Goal: Task Accomplishment & Management: Manage account settings

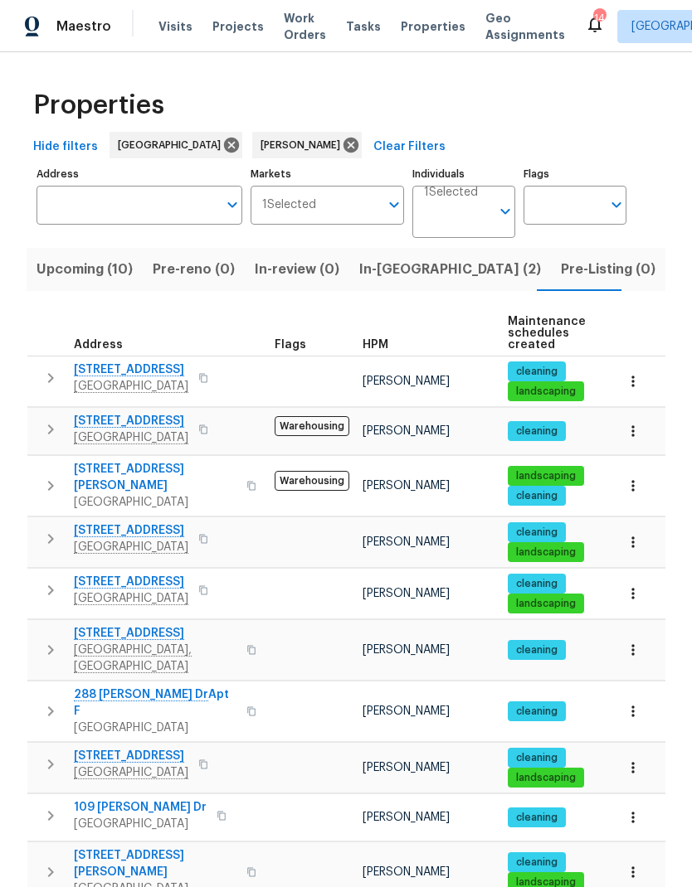
click at [374, 266] on span "In-reno (2)" at bounding box center [450, 269] width 182 height 23
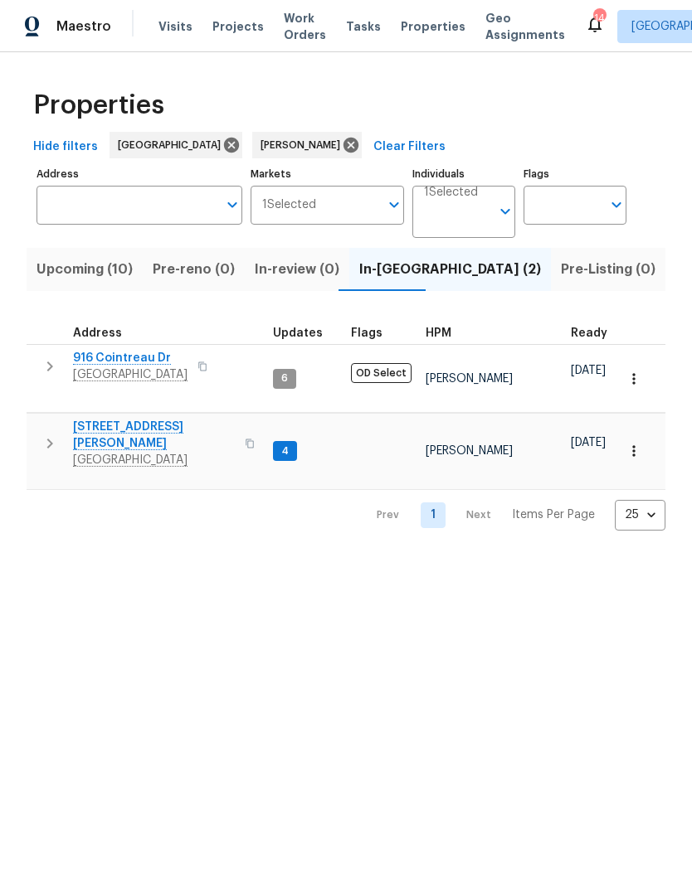
click at [36, 423] on button "button" at bounding box center [49, 444] width 33 height 50
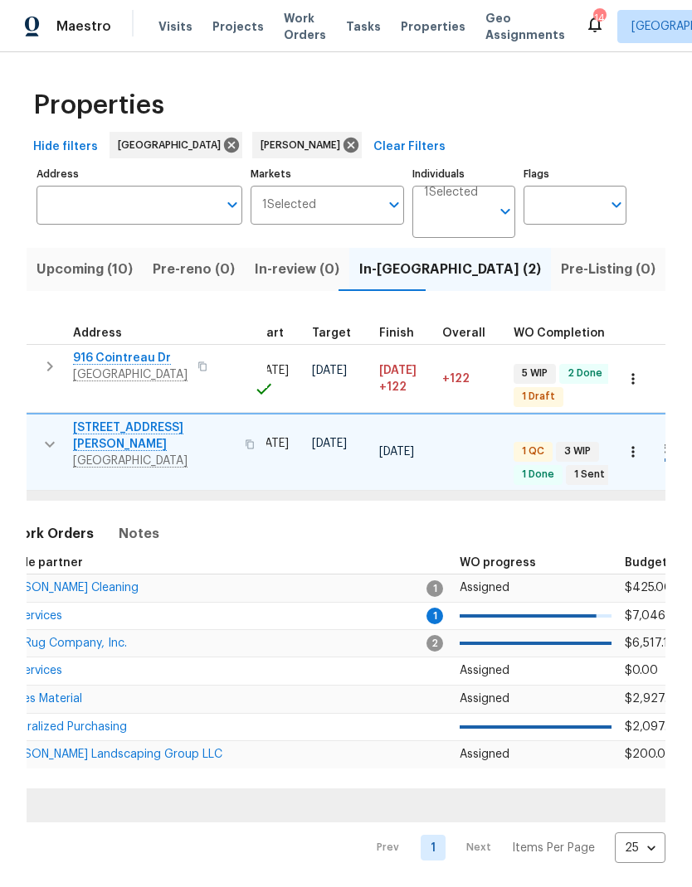
scroll to position [0, 317]
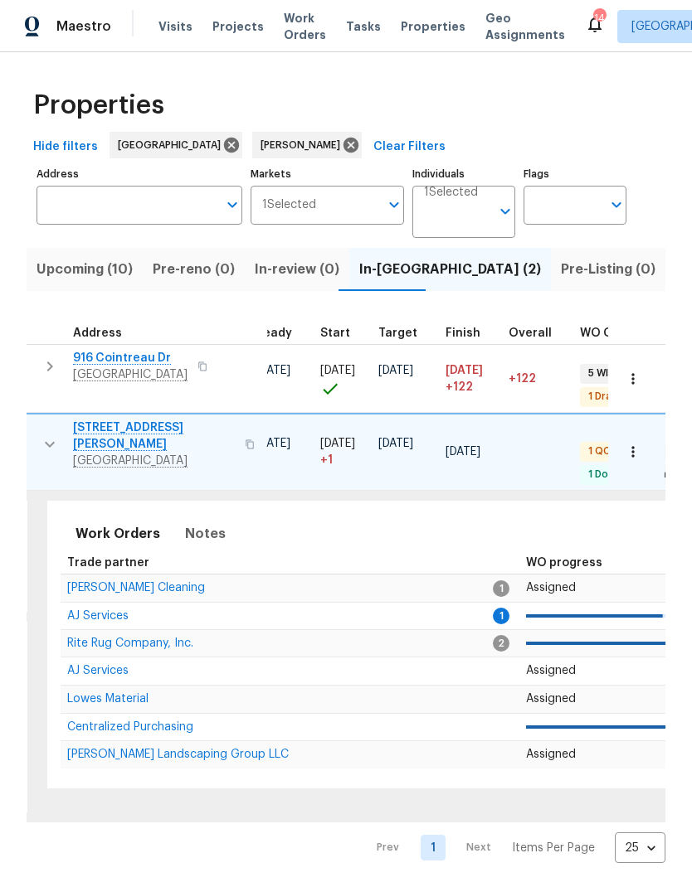
click at [95, 610] on span "AJ Services" at bounding box center [97, 616] width 61 height 12
click at [95, 582] on span "Soledad Cleaning" at bounding box center [136, 588] width 138 height 12
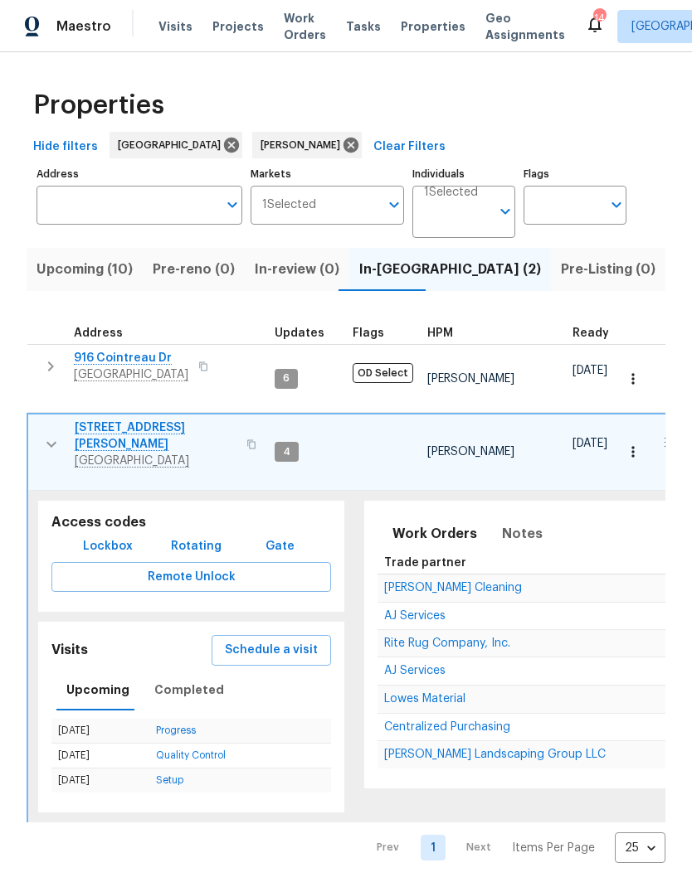
scroll to position [0, 0]
click at [48, 367] on icon "button" at bounding box center [51, 367] width 20 height 20
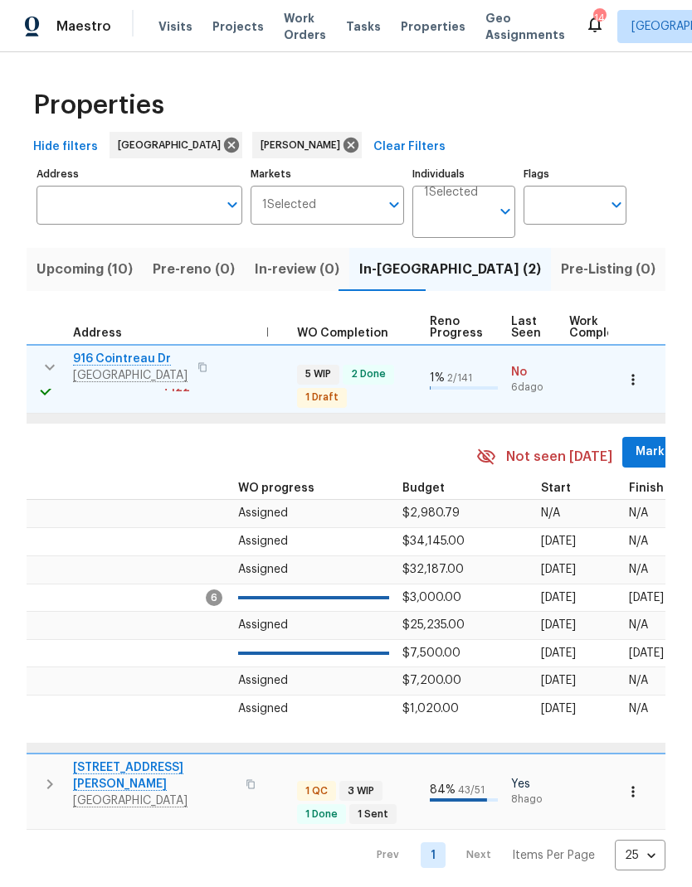
scroll to position [13, 600]
click at [635, 442] on span "Mark Seen" at bounding box center [665, 452] width 61 height 21
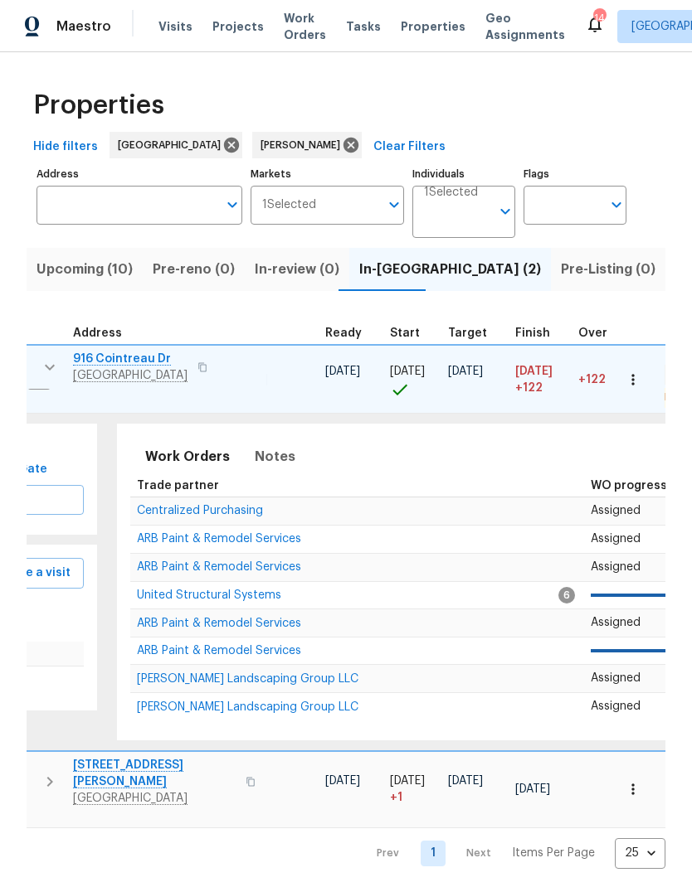
scroll to position [0, 242]
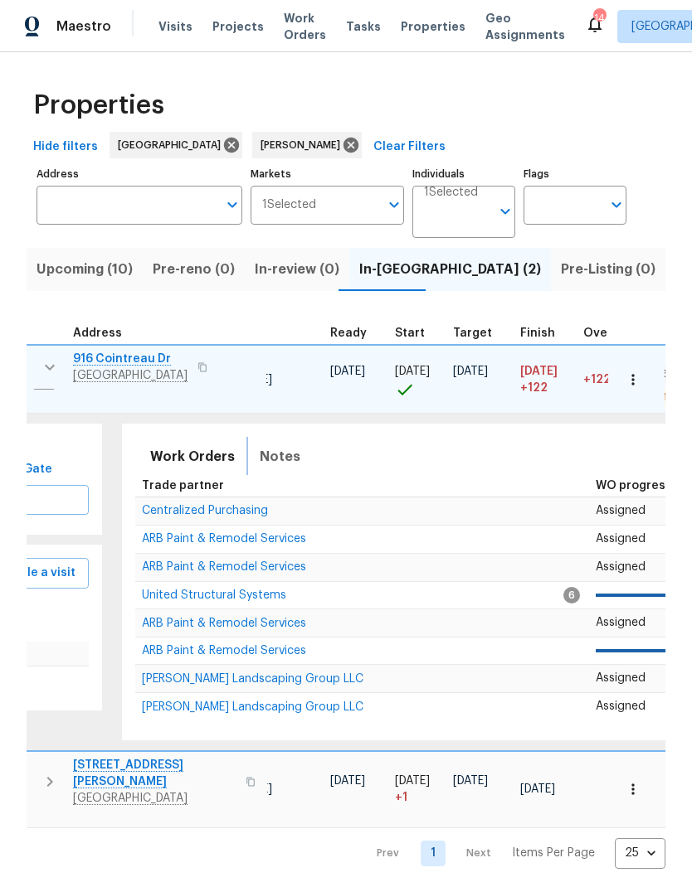
click at [271, 445] on span "Notes" at bounding box center [280, 456] width 41 height 23
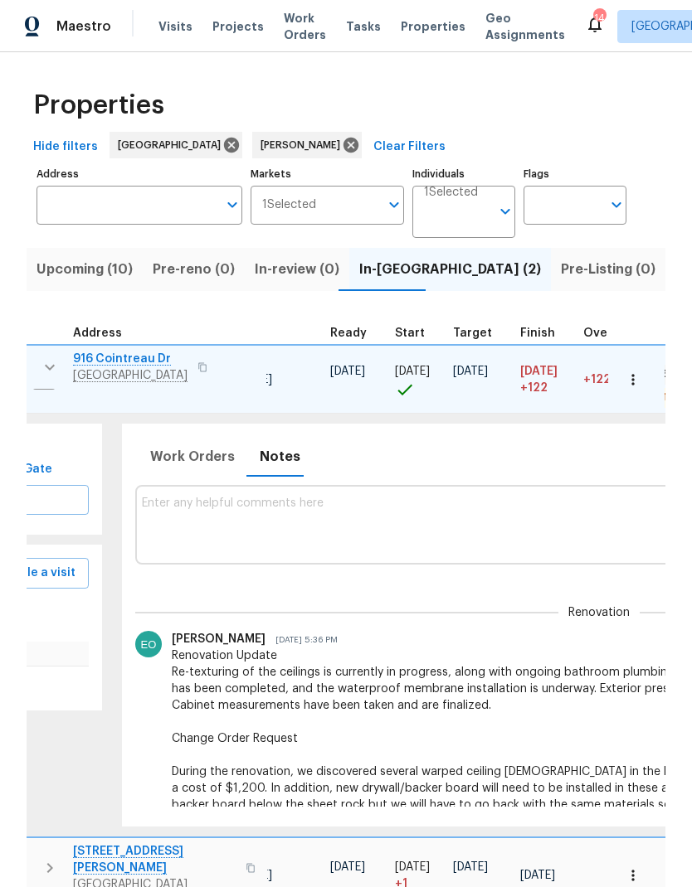
click at [189, 507] on textarea at bounding box center [599, 525] width 914 height 56
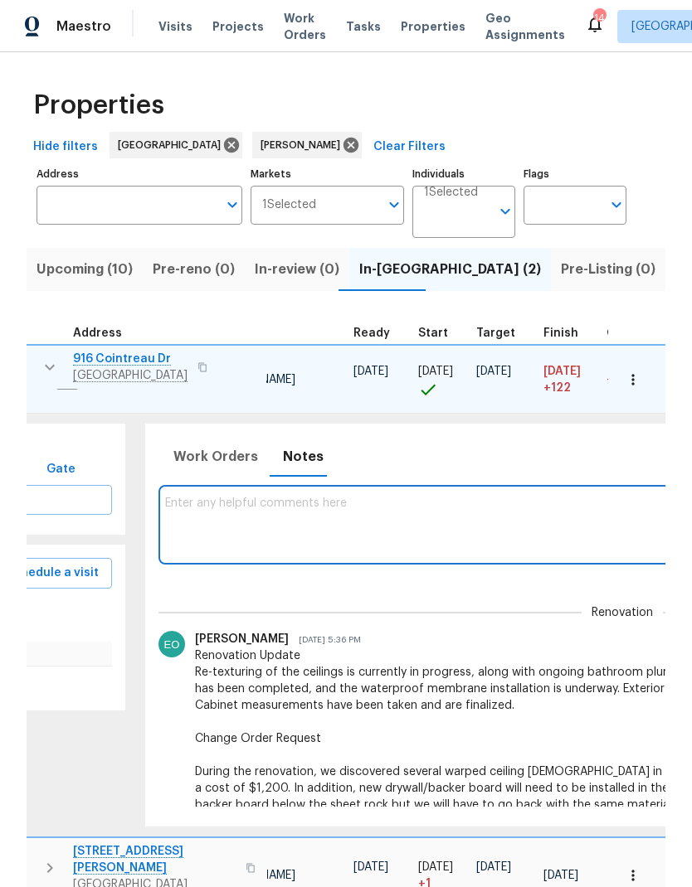
scroll to position [13, 218]
click at [283, 497] on textarea "Kitchen cabinets:" at bounding box center [623, 525] width 914 height 56
paste textarea "Expected shipping date will be August 15 2025. If this needs to be pushed out, …"
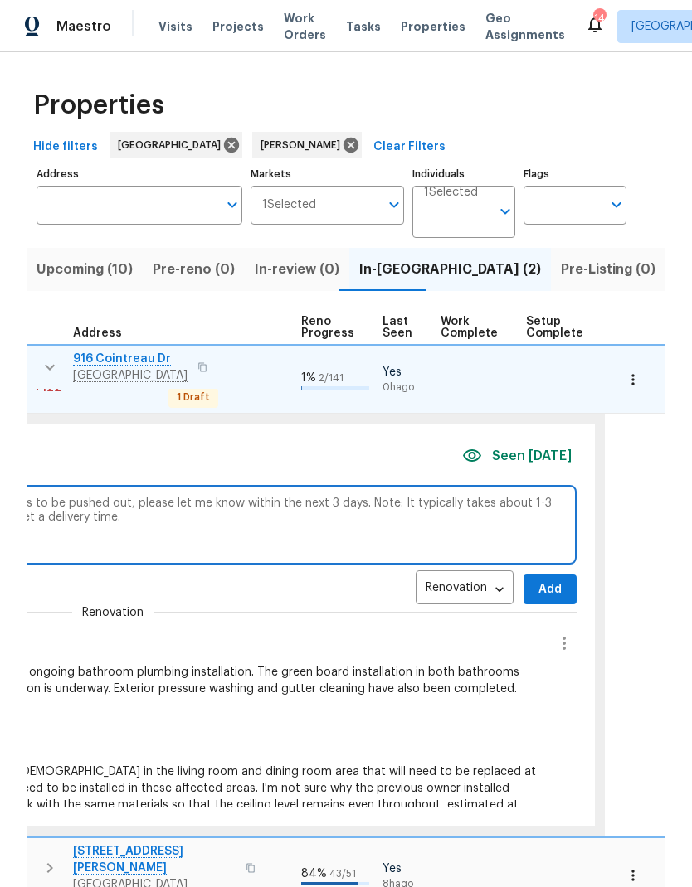
scroll to position [13, 725]
type textarea "Kitchen cabinets: Expected shipping date will be August 15 2025. If this needs …"
click at [540, 580] on span "Add" at bounding box center [553, 590] width 27 height 21
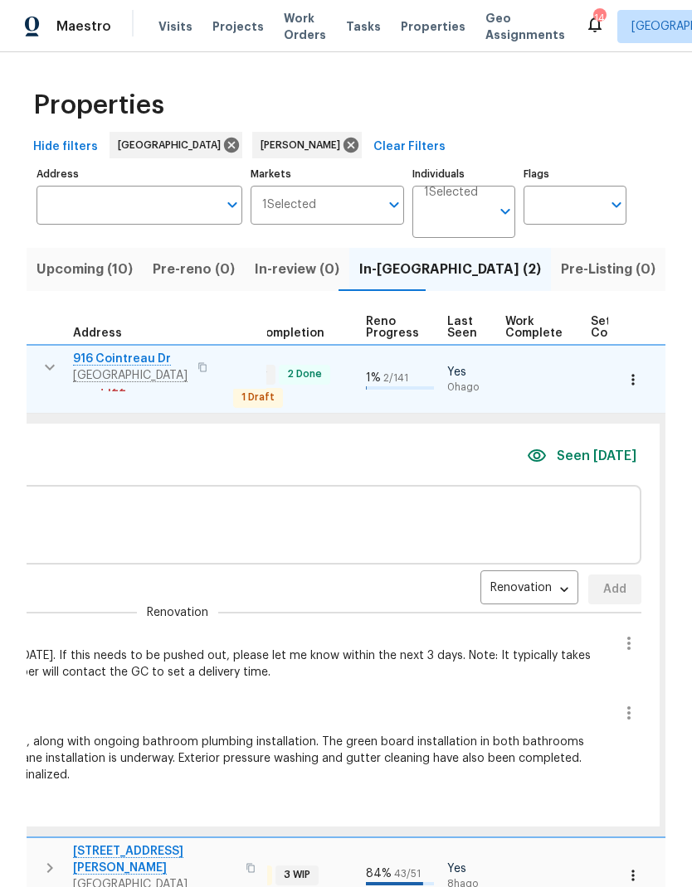
scroll to position [13, 663]
click at [619, 634] on icon "button" at bounding box center [629, 644] width 20 height 20
click at [585, 648] on li "Edit message" at bounding box center [566, 649] width 114 height 27
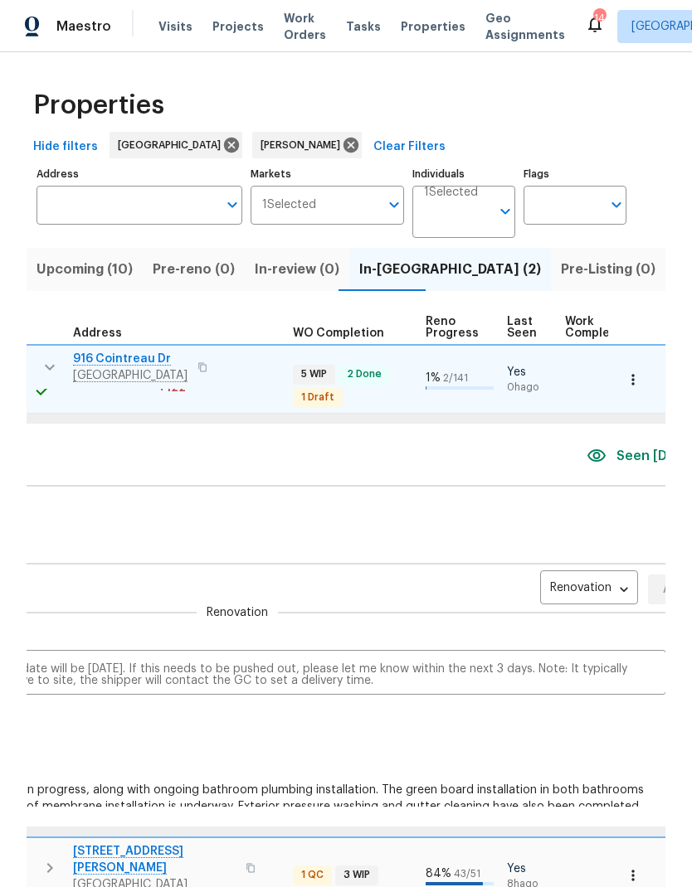
scroll to position [13, 594]
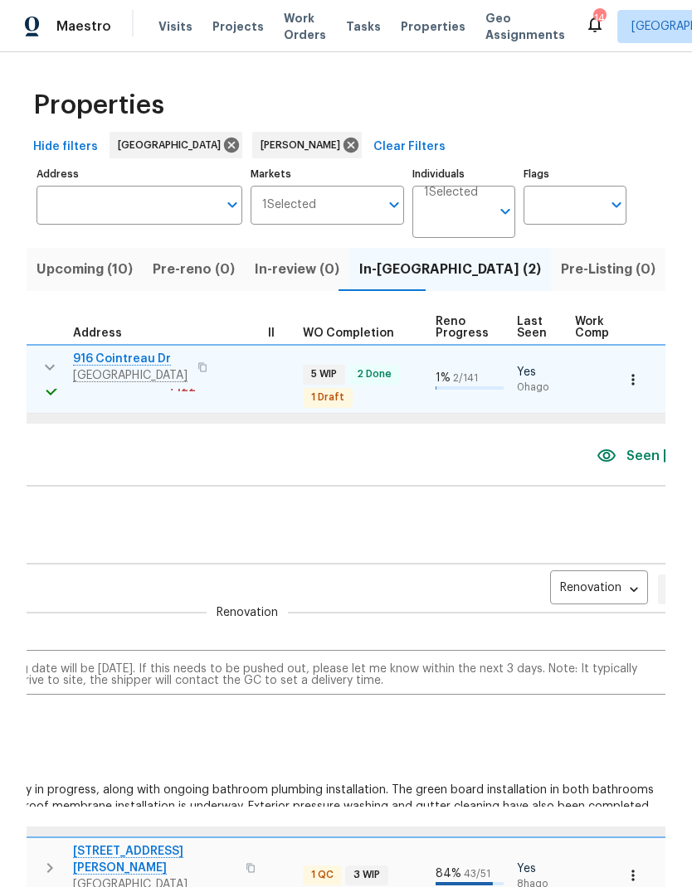
click at [182, 663] on textarea "Kitchen cabinets: Expected shipping date will be August 15 2025. If this needs …" at bounding box center [248, 674] width 836 height 23
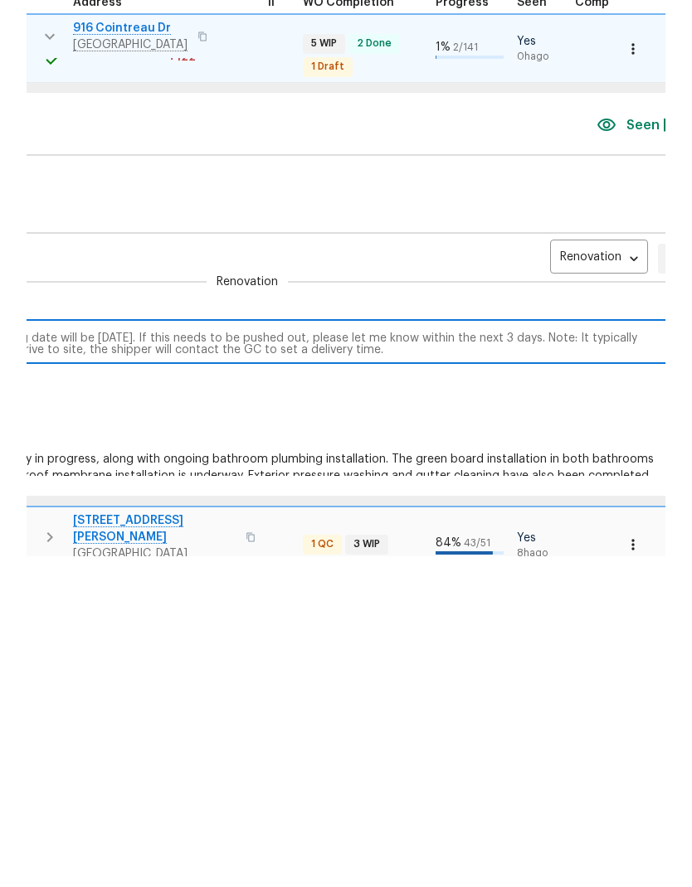
click at [182, 663] on textarea "Kitchen cabinets: Expected shipping date will be August 15 2025. If this needs …" at bounding box center [248, 674] width 836 height 23
type textarea "Kitchen cabinets: Expected shipping date will be August 15 2025. Note: It typic…"
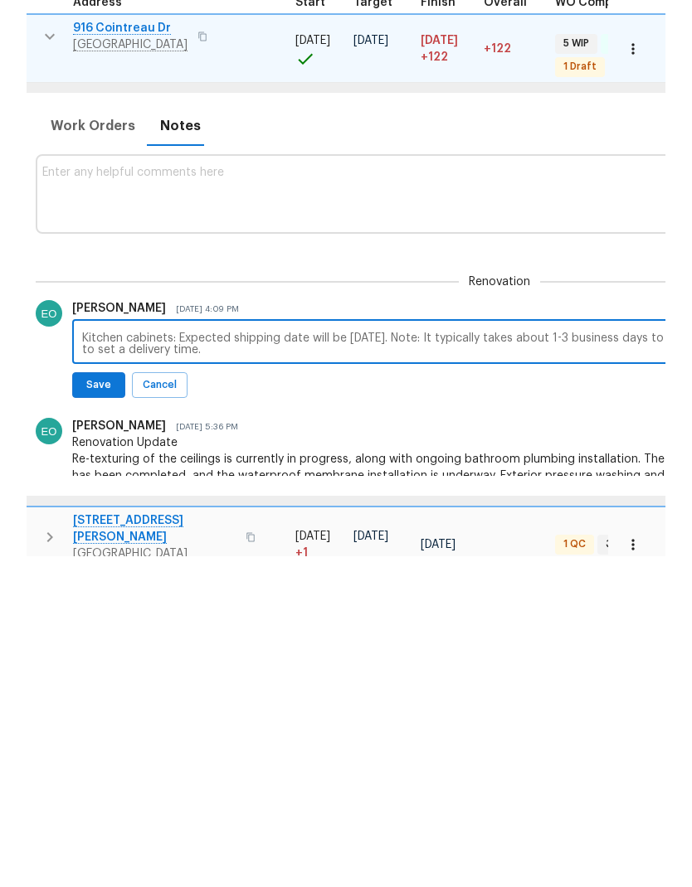
scroll to position [5, 299]
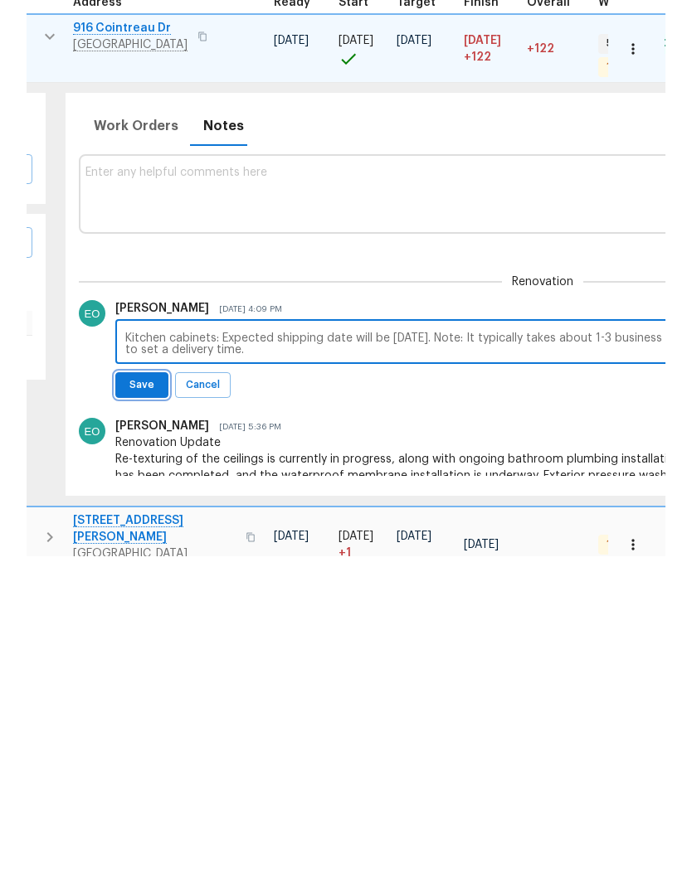
click at [126, 707] on span "Save" at bounding box center [142, 715] width 32 height 17
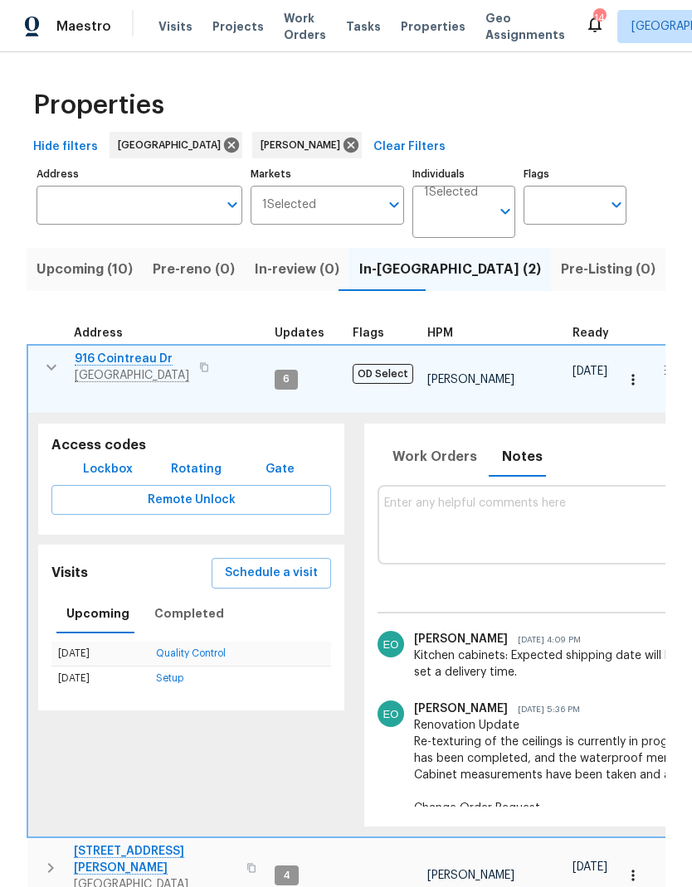
scroll to position [2, 0]
click at [48, 357] on icon "button" at bounding box center [51, 367] width 20 height 20
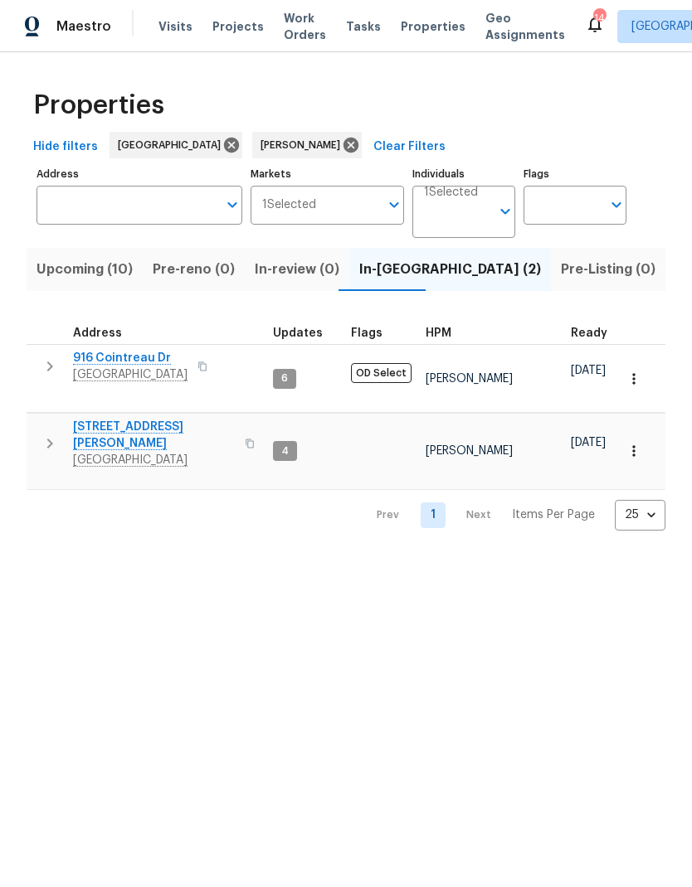
scroll to position [0, 0]
click at [49, 434] on icon "button" at bounding box center [50, 444] width 20 height 20
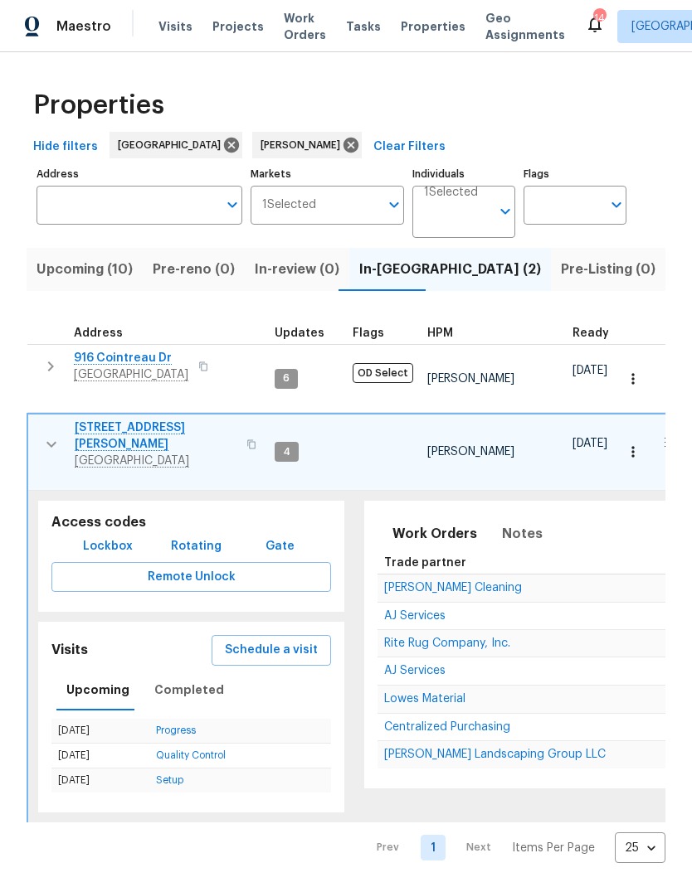
click at [43, 378] on button "button" at bounding box center [50, 366] width 33 height 33
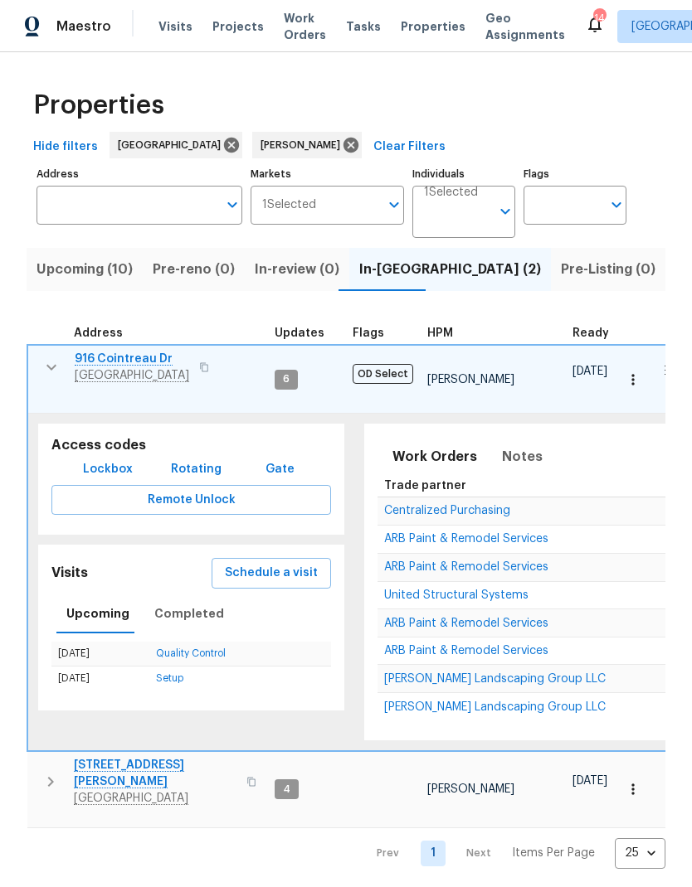
scroll to position [13, 0]
click at [43, 358] on icon "button" at bounding box center [51, 367] width 20 height 20
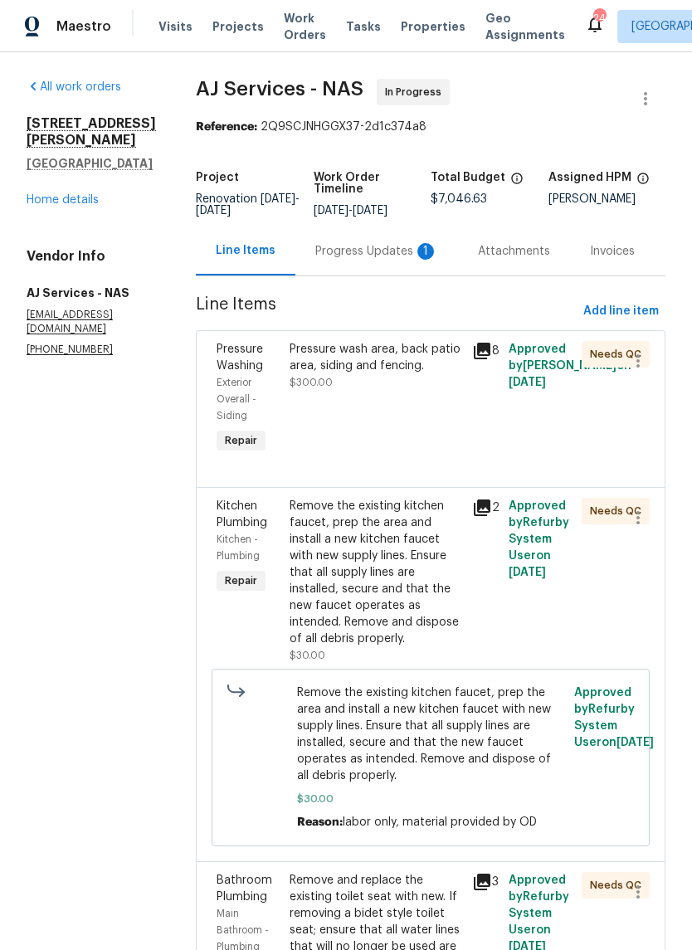
click at [362, 256] on div "Progress Updates 1" at bounding box center [376, 251] width 123 height 17
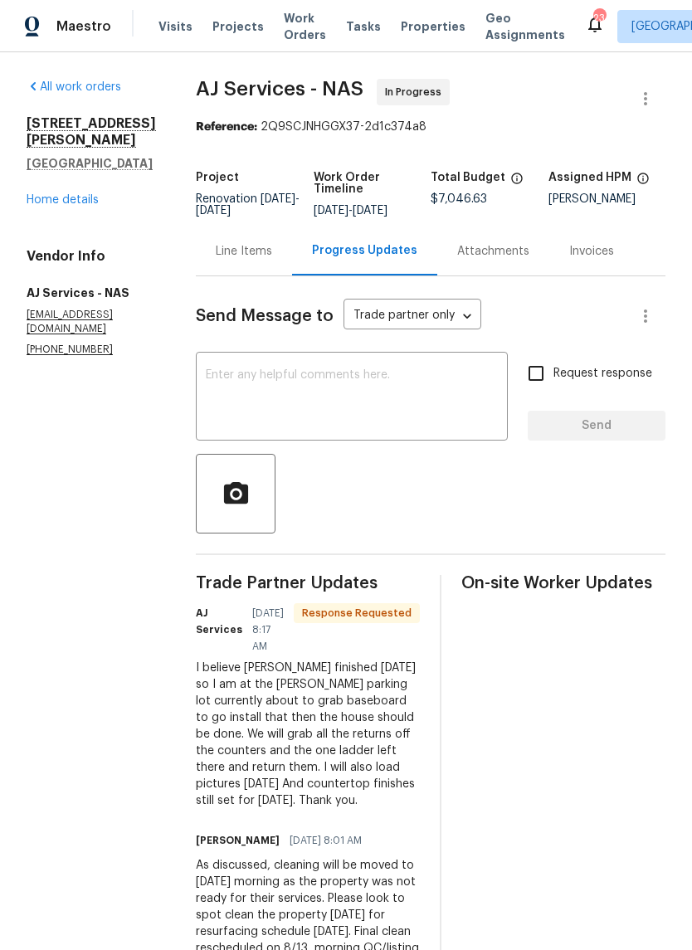
click at [260, 205] on span "[DATE]" at bounding box center [277, 199] width 35 height 12
click at [252, 275] on div "Line Items" at bounding box center [244, 250] width 96 height 49
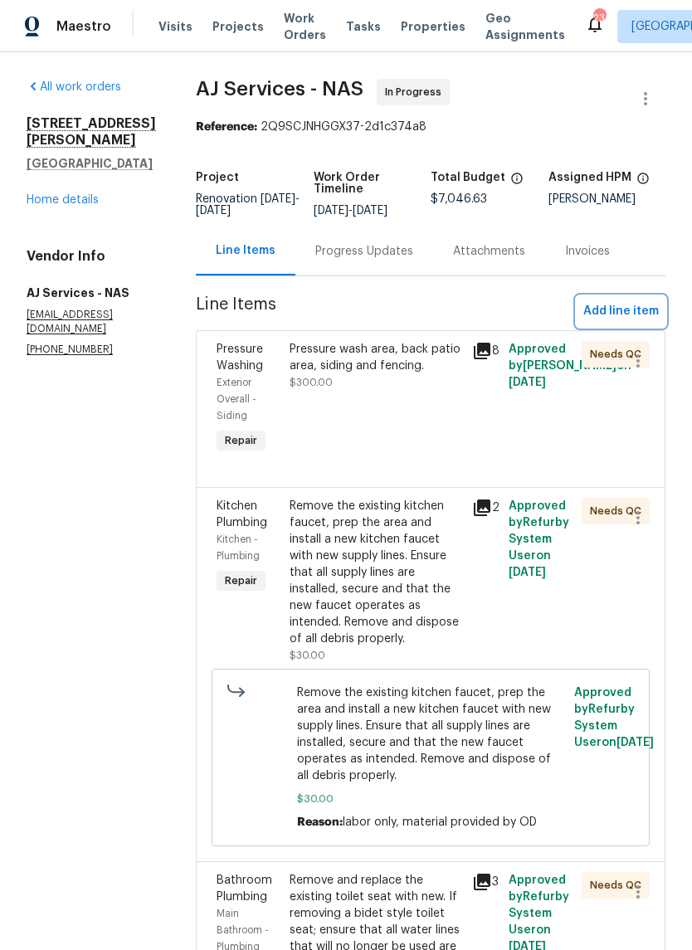
click at [624, 322] on span "Add line item" at bounding box center [620, 311] width 75 height 21
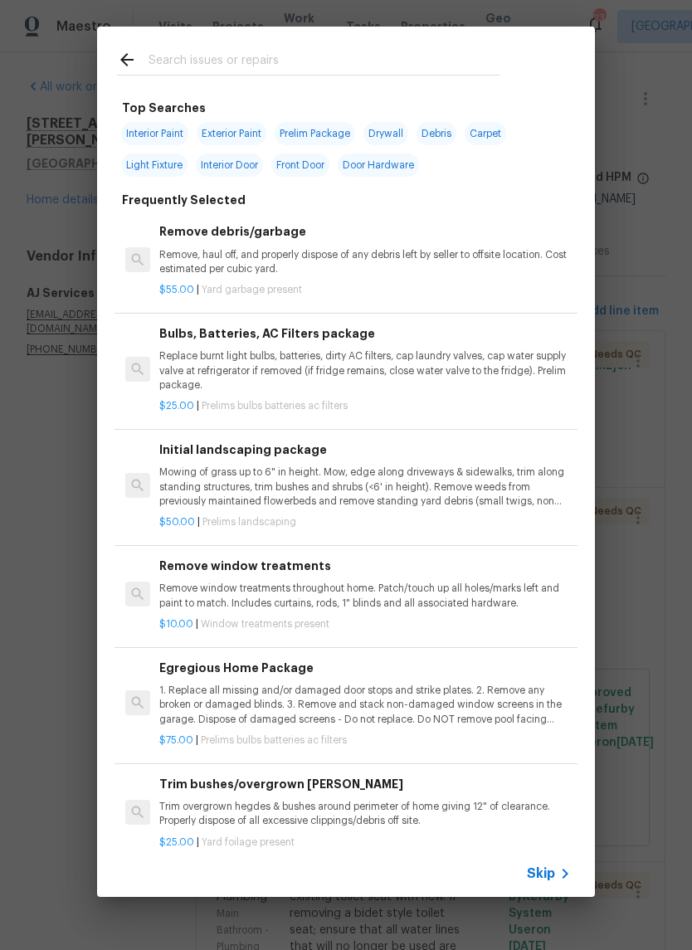
click at [194, 56] on input "text" at bounding box center [324, 62] width 352 height 25
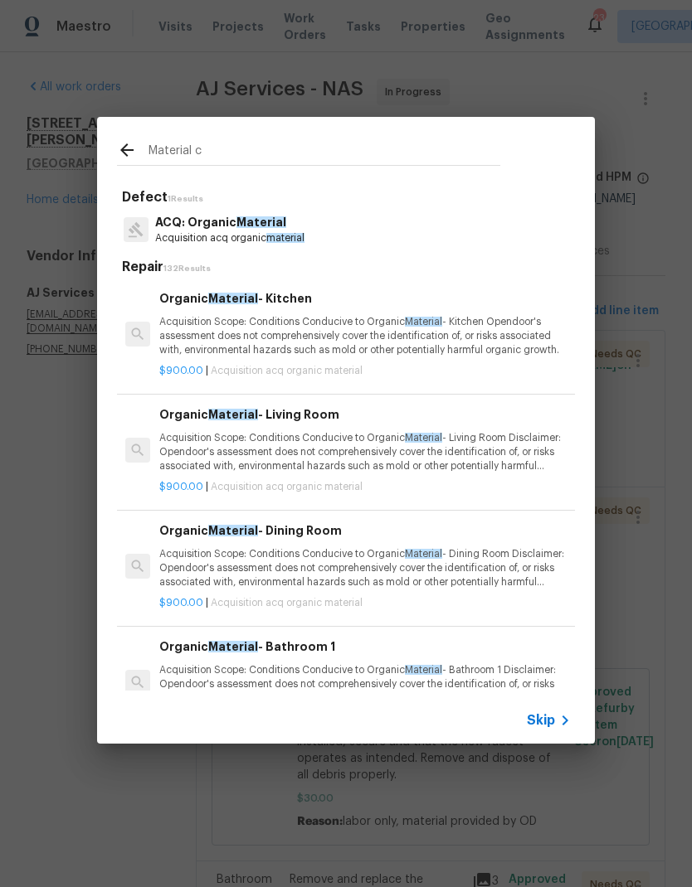
type input "Material co"
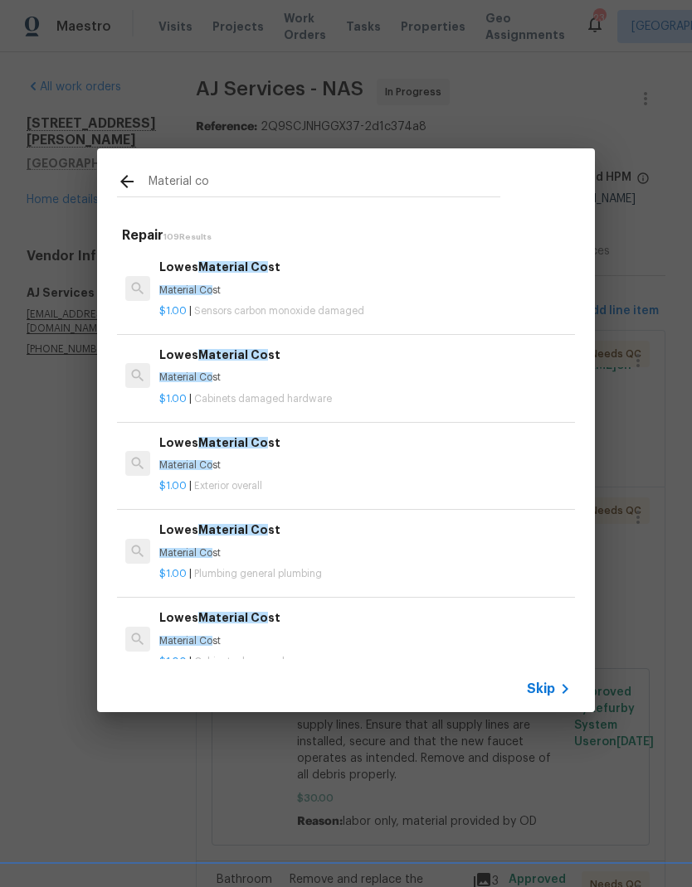
click at [187, 275] on h6 "Lowes Material Co st" at bounding box center [364, 267] width 411 height 18
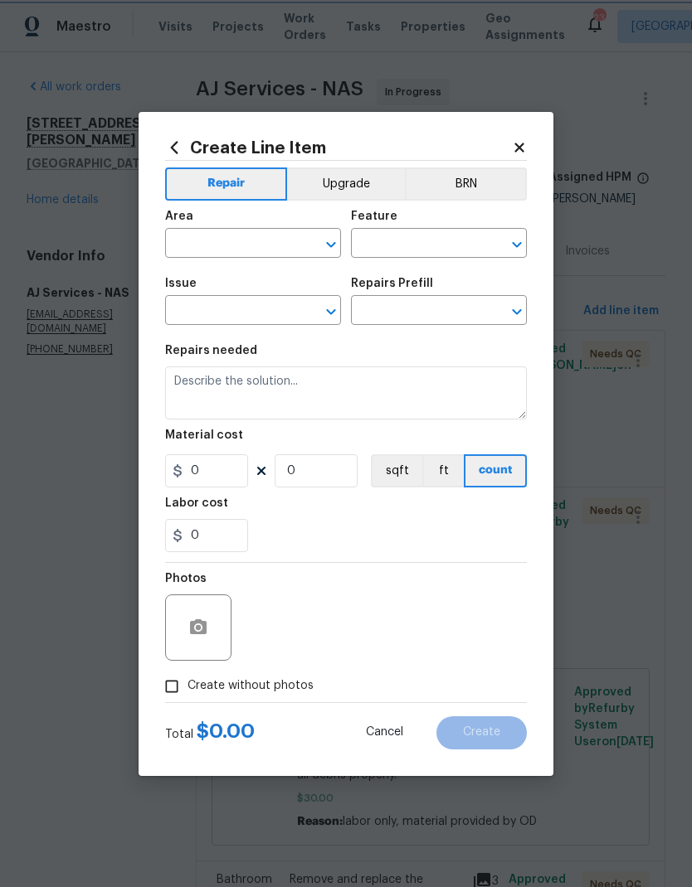
type input "Damaged/missing carbon monoxide detector"
type input "Lowes Material Cost $1.00"
type textarea "Material Cost"
type input "1"
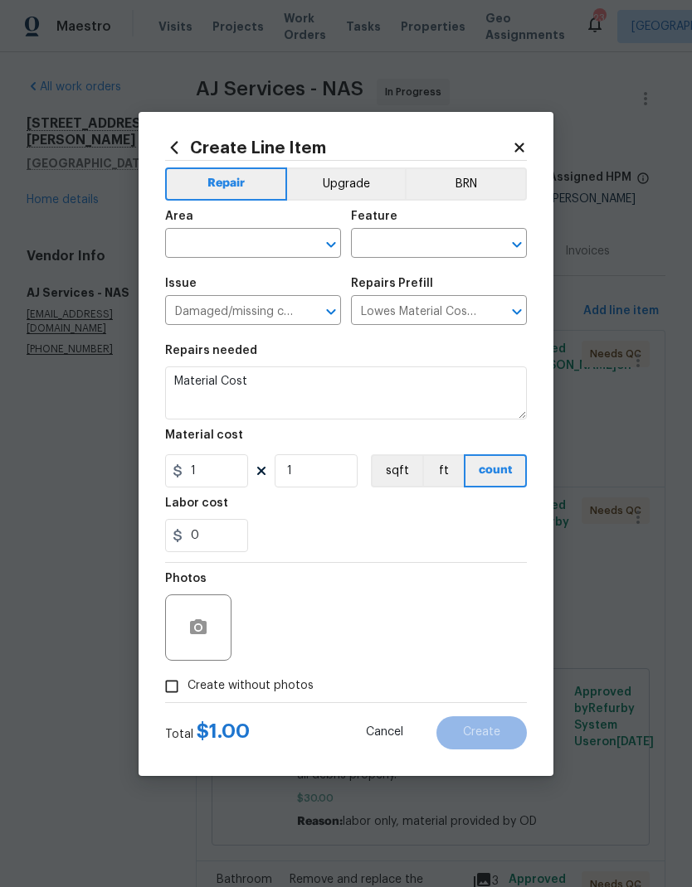
click at [527, 128] on div "Create Line Item Repair Upgrade BRN Area ​ Feature ​ Issue Damaged/missing carb…" at bounding box center [345, 444] width 415 height 664
click at [537, 134] on div "Create Line Item Repair Upgrade BRN Area ​ Feature ​ Issue Damaged/missing carb…" at bounding box center [345, 444] width 415 height 664
click at [518, 140] on icon at bounding box center [519, 147] width 15 height 15
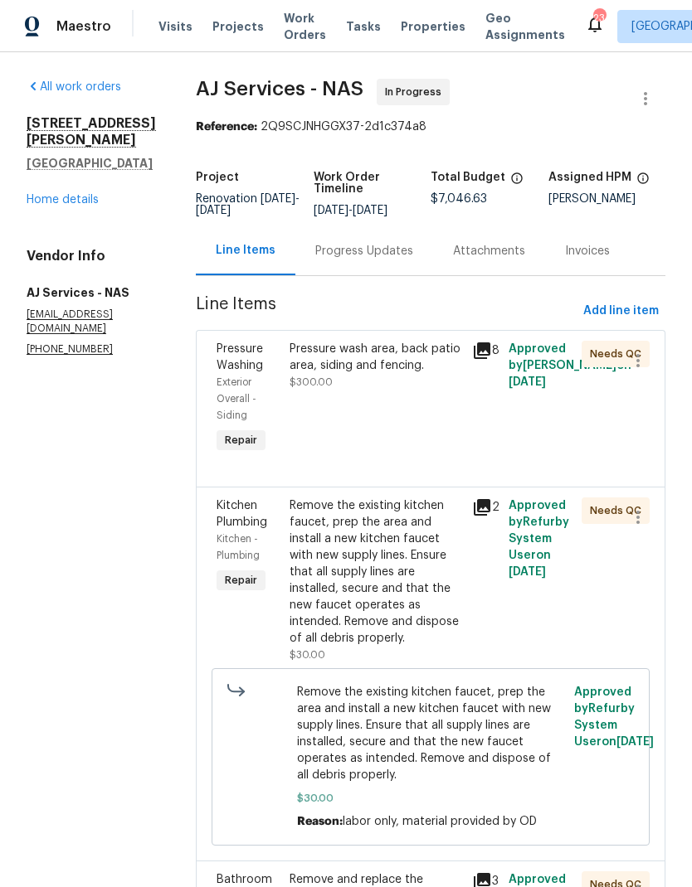
click at [615, 321] on span "Add line item" at bounding box center [620, 311] width 75 height 21
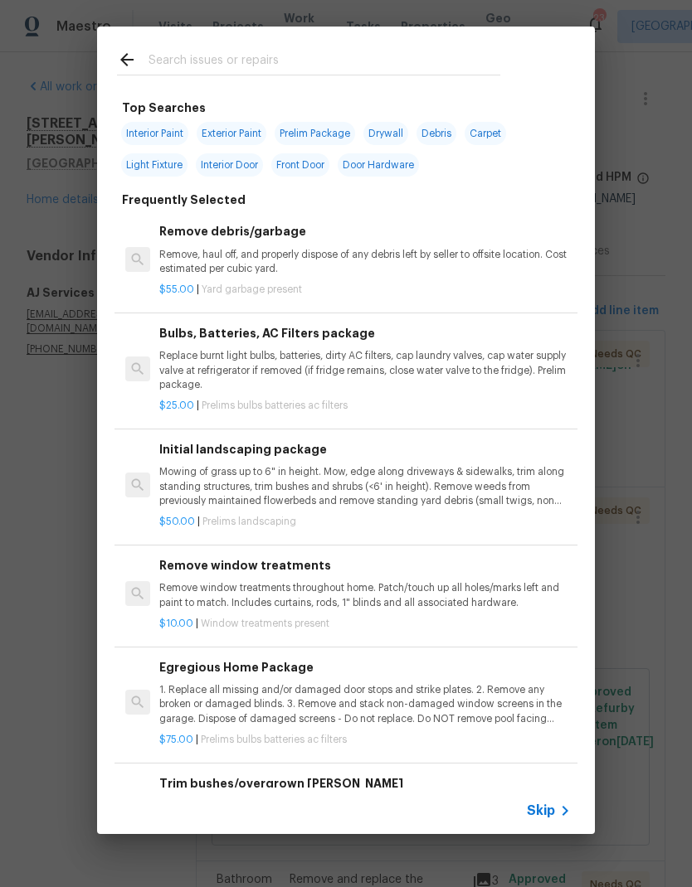
click at [363, 259] on p "Remove, haul off, and properly dispose of any debris left by seller to offsite …" at bounding box center [364, 262] width 411 height 28
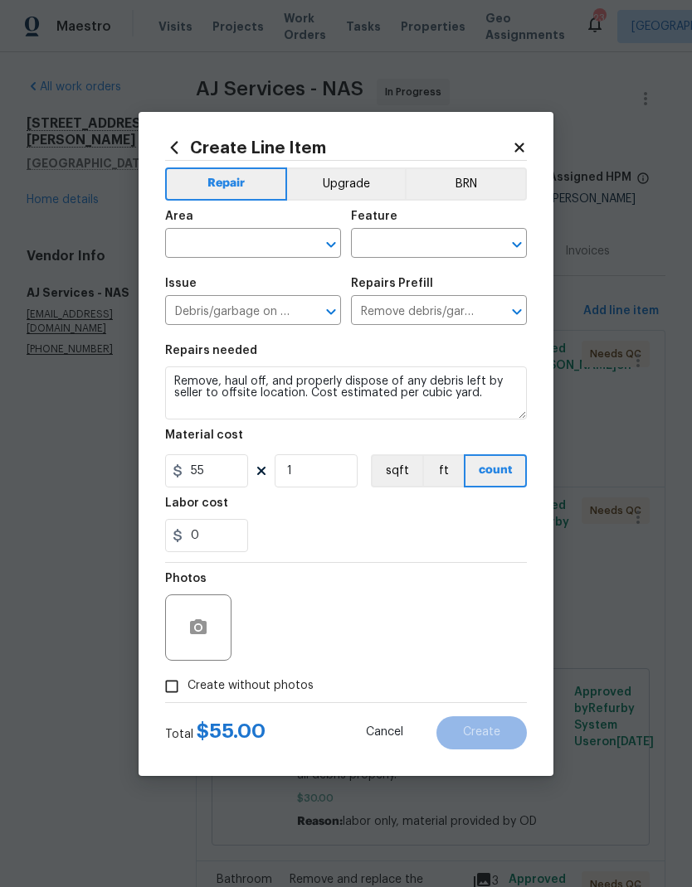
click at [211, 240] on input "text" at bounding box center [229, 245] width 129 height 26
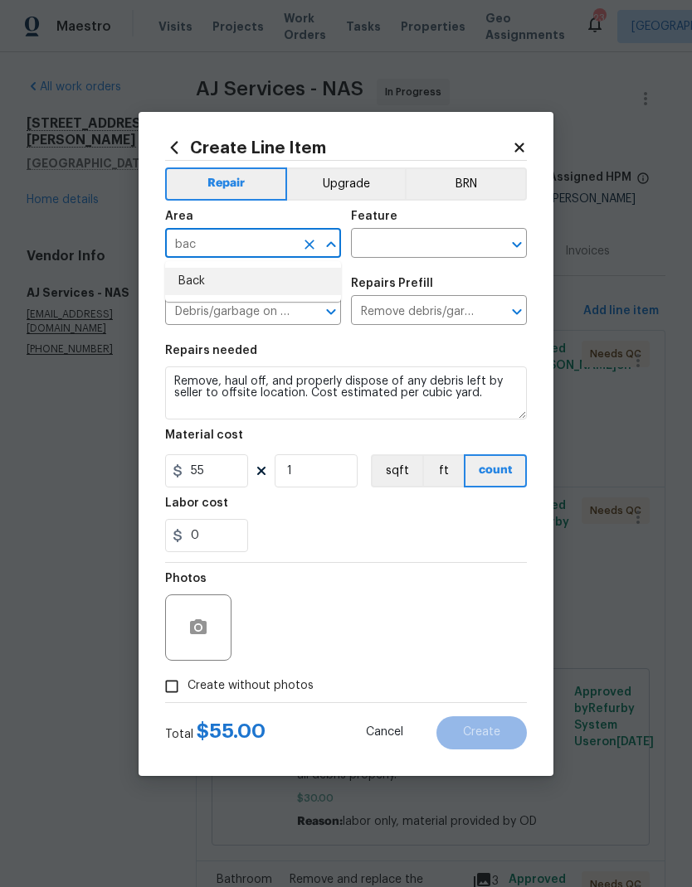
click at [188, 288] on li "Back" at bounding box center [253, 281] width 176 height 27
type input "Back"
click at [469, 244] on input "text" at bounding box center [415, 245] width 129 height 26
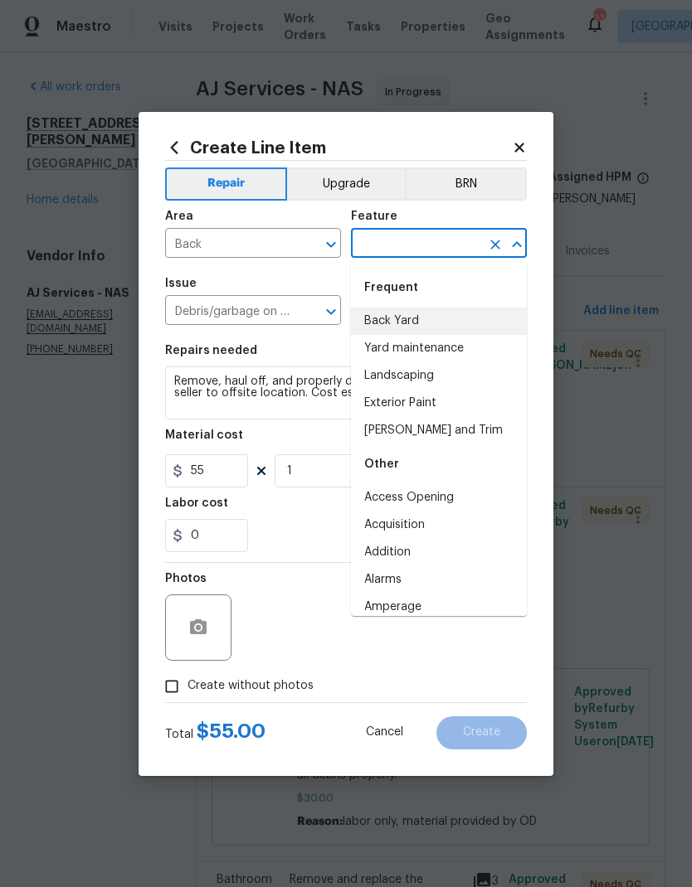
click at [401, 328] on li "Back Yard" at bounding box center [439, 321] width 176 height 27
type input "Back Yard"
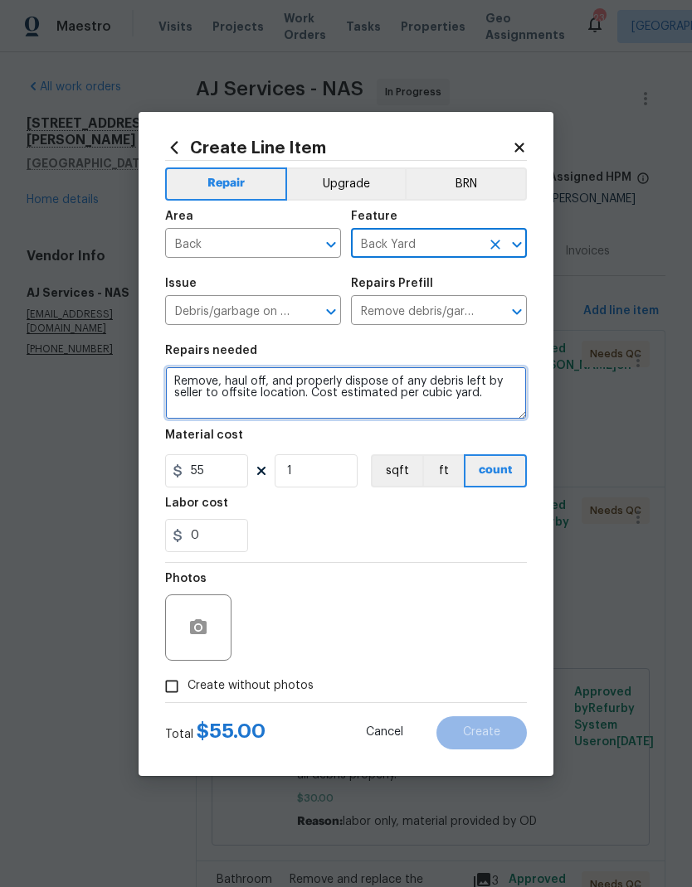
click at [192, 378] on textarea "Remove, haul off, and properly dispose of any debris left by seller to offsite …" at bounding box center [346, 393] width 362 height 53
click at [192, 377] on textarea "Remove, haul off, and properly dispose of any debris left by seller to offsite …" at bounding box center [346, 393] width 362 height 53
click at [183, 385] on textarea "Remove, haul off, and properly dispose of any debris left by seller to offsite …" at bounding box center [346, 393] width 362 height 53
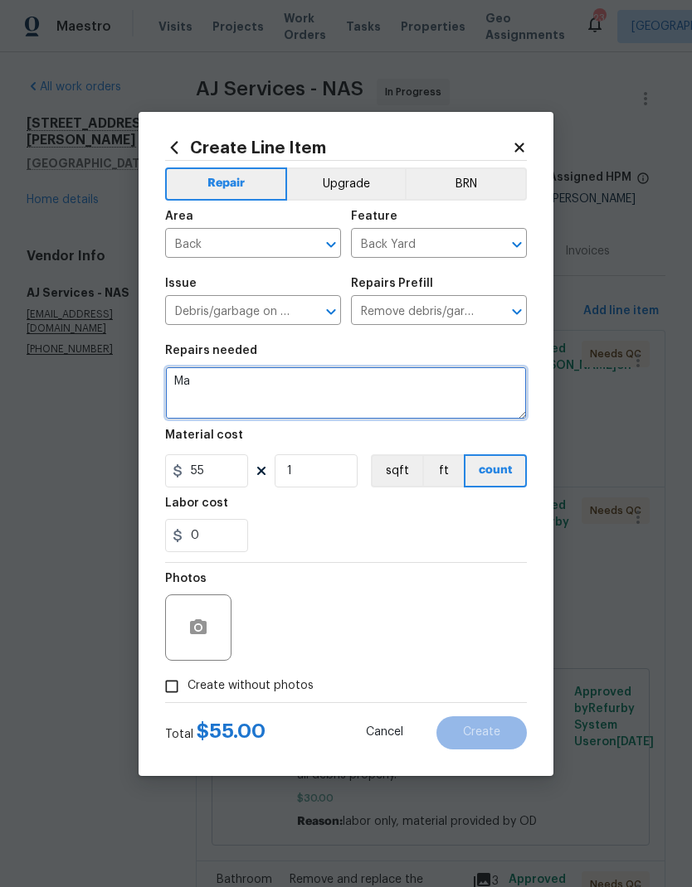
type textarea "M"
type textarea "Cost"
type textarea "Material cost for GC source and pick up."
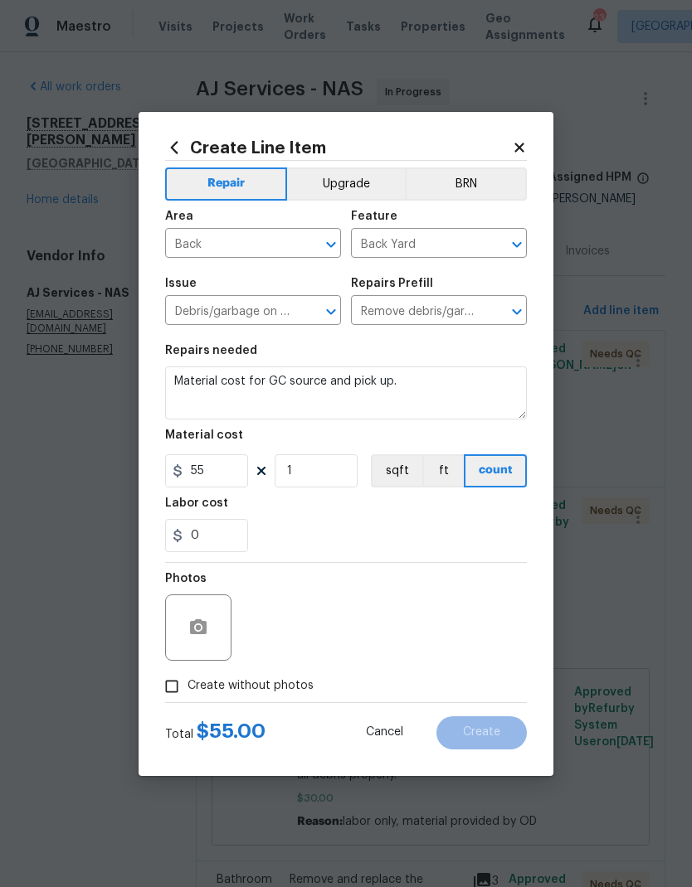
click at [306, 517] on div "Labor cost" at bounding box center [346, 509] width 362 height 22
click at [235, 473] on input "55" at bounding box center [206, 470] width 83 height 33
click at [290, 529] on div "0" at bounding box center [346, 535] width 362 height 33
click at [223, 475] on input "425" at bounding box center [206, 470] width 83 height 33
click at [313, 520] on div "0" at bounding box center [346, 535] width 362 height 33
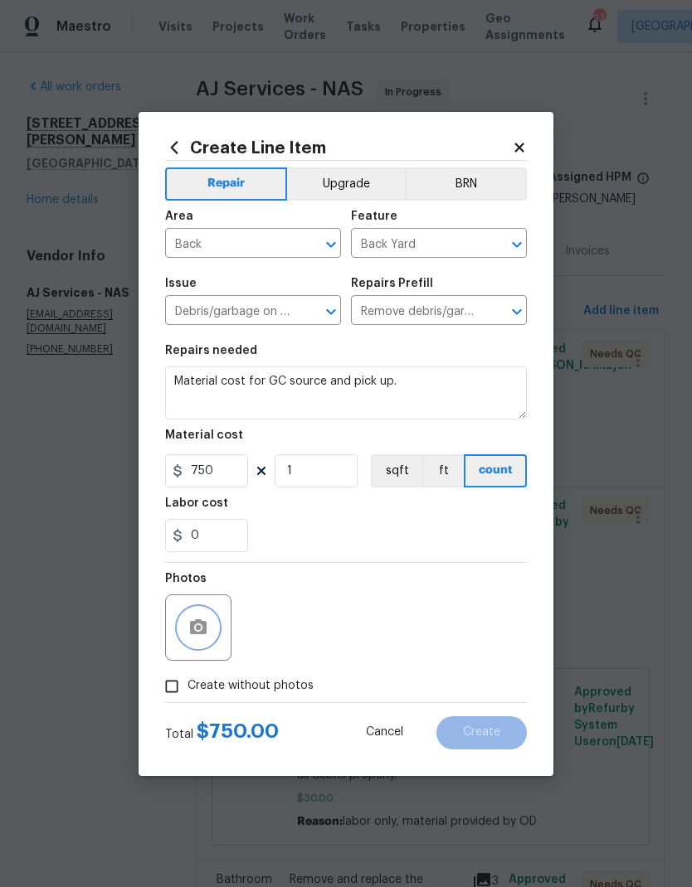
click at [197, 634] on icon "button" at bounding box center [198, 626] width 17 height 15
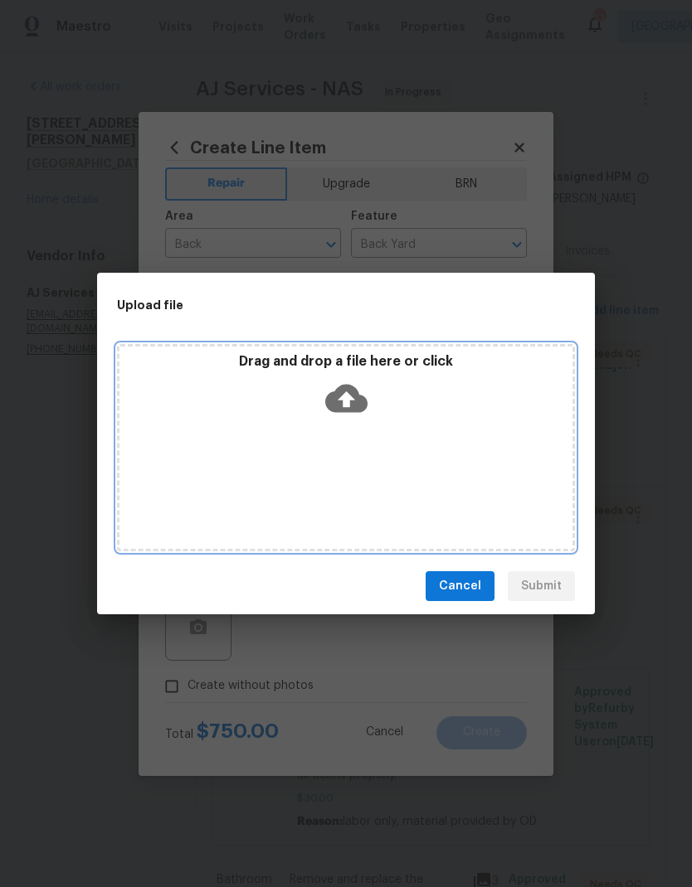
click at [358, 401] on icon at bounding box center [346, 399] width 42 height 28
click at [338, 395] on icon at bounding box center [346, 399] width 42 height 28
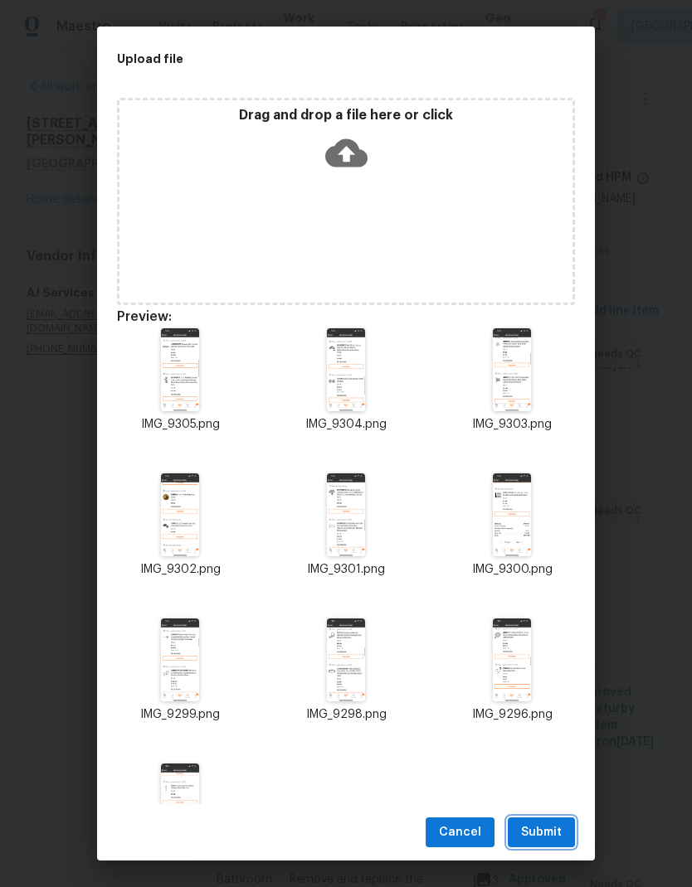
click at [522, 832] on span "Submit" at bounding box center [541, 833] width 41 height 21
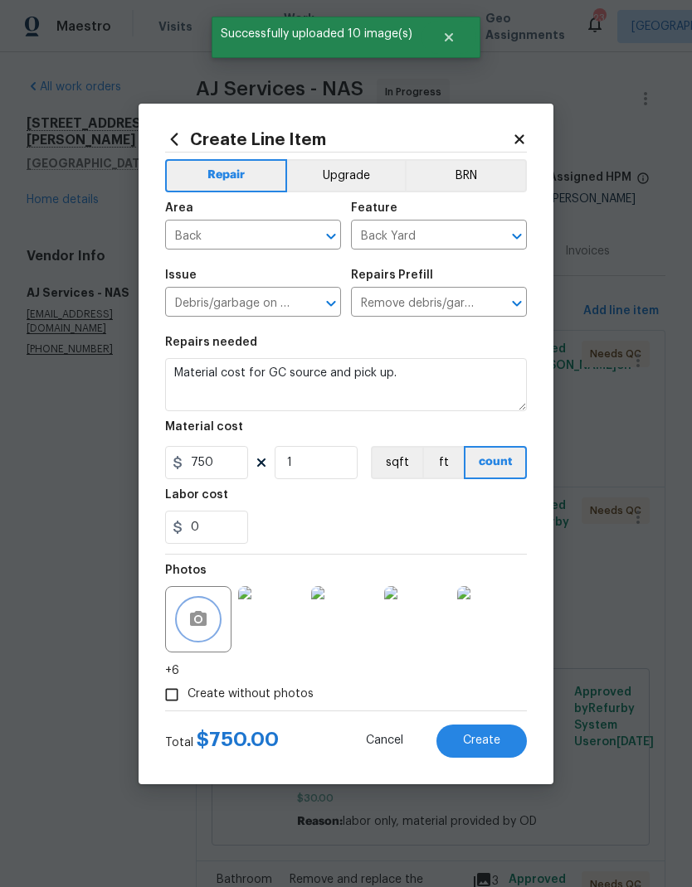
click at [191, 634] on button "button" at bounding box center [198, 620] width 40 height 40
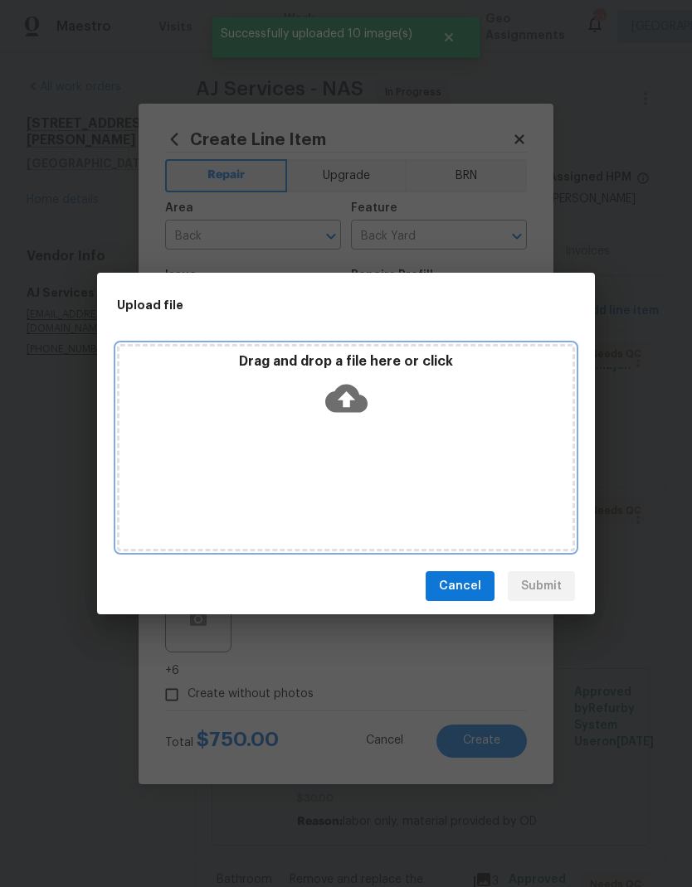
click at [350, 406] on icon at bounding box center [346, 399] width 42 height 28
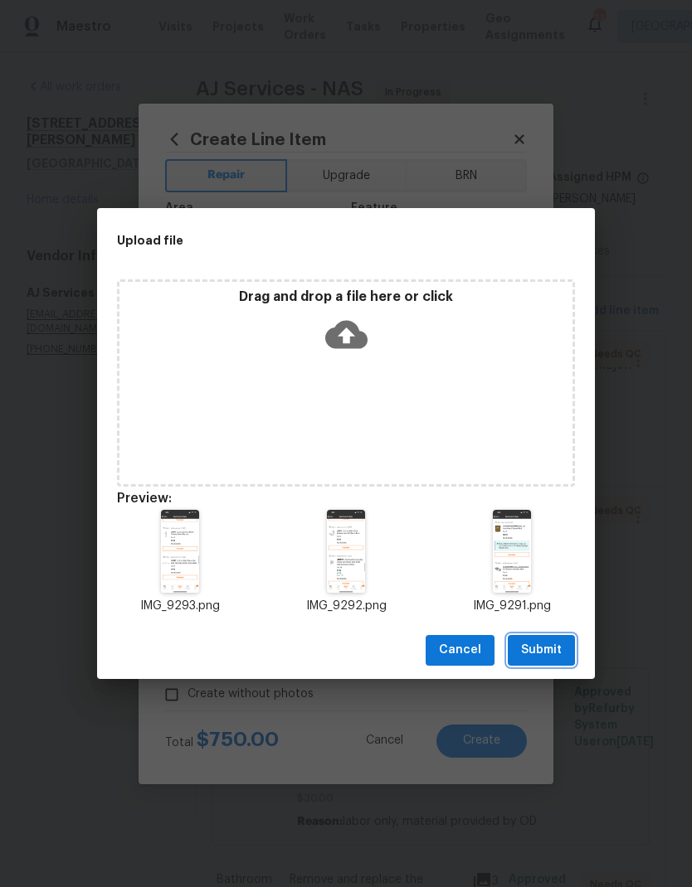
click at [523, 647] on span "Submit" at bounding box center [541, 650] width 41 height 21
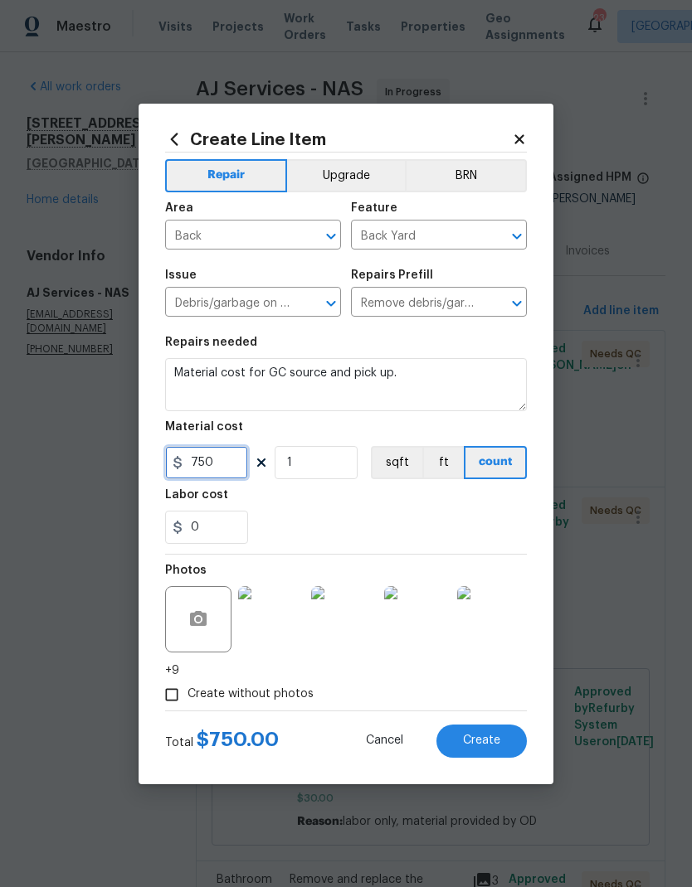
click at [219, 464] on input "750" at bounding box center [206, 462] width 83 height 33
click at [290, 510] on div "Labor cost" at bounding box center [346, 500] width 362 height 22
click at [214, 525] on input "0" at bounding box center [206, 527] width 83 height 33
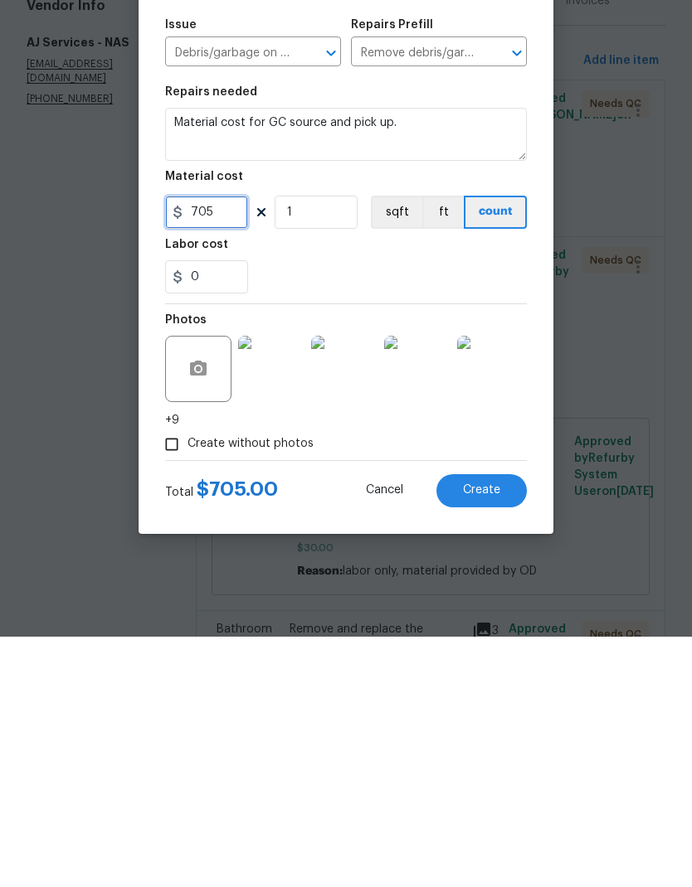
click at [233, 446] on input "705" at bounding box center [206, 462] width 83 height 33
type input "780"
click at [304, 511] on div "0" at bounding box center [346, 527] width 362 height 33
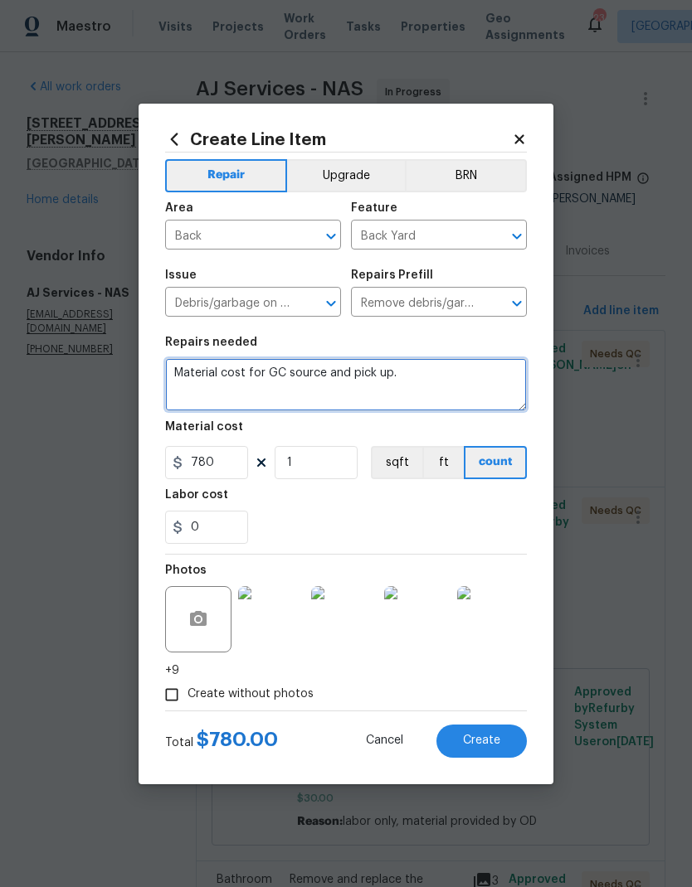
click at [435, 373] on textarea "Material cost for GC source and pick up." at bounding box center [346, 384] width 362 height 53
type textarea "Material cost for GC source and pick up and trip charge."
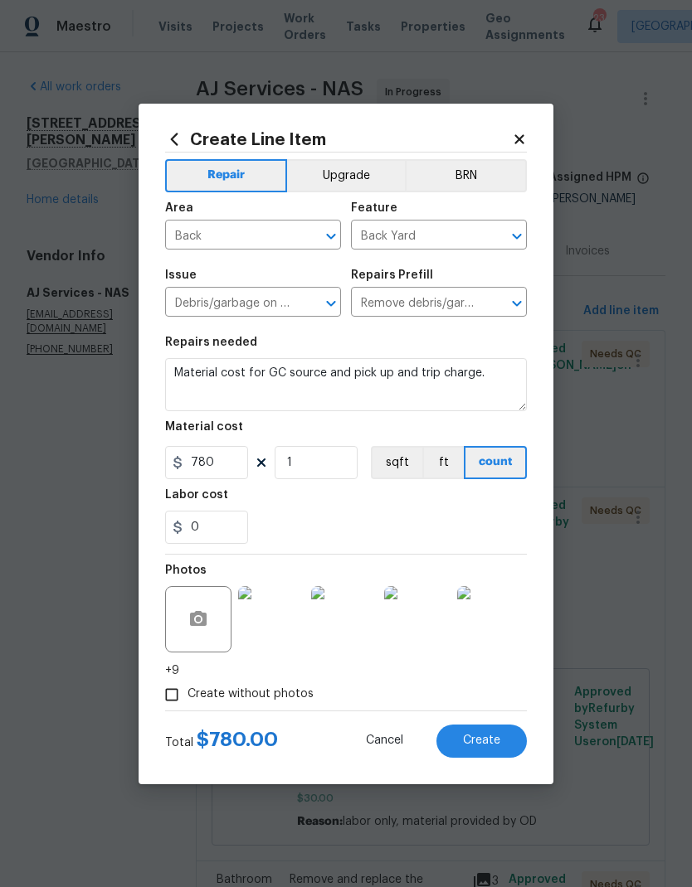
click at [285, 525] on div "0" at bounding box center [346, 527] width 362 height 33
click at [449, 731] on button "Create" at bounding box center [481, 741] width 90 height 33
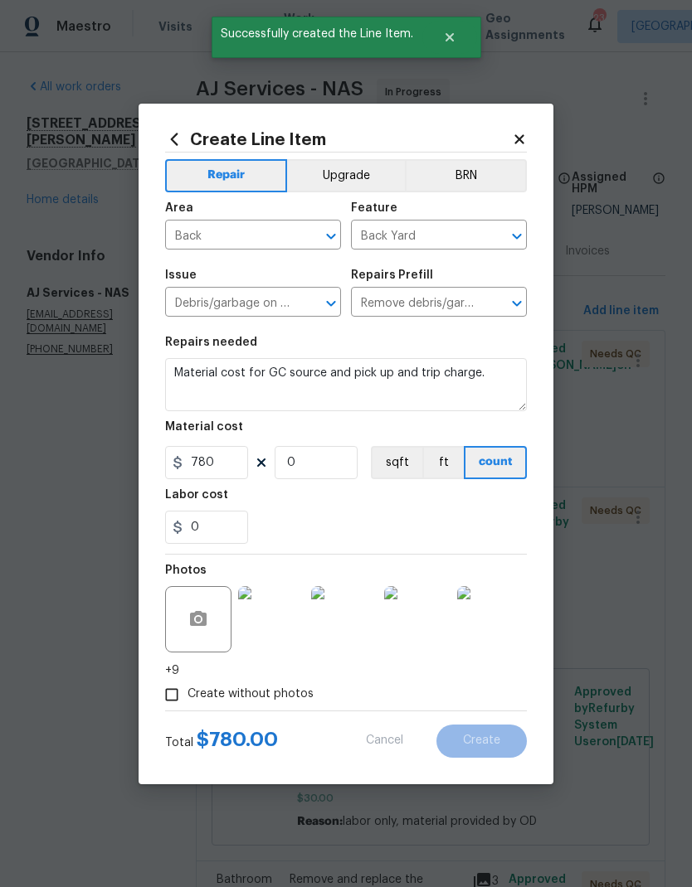
scroll to position [0, 0]
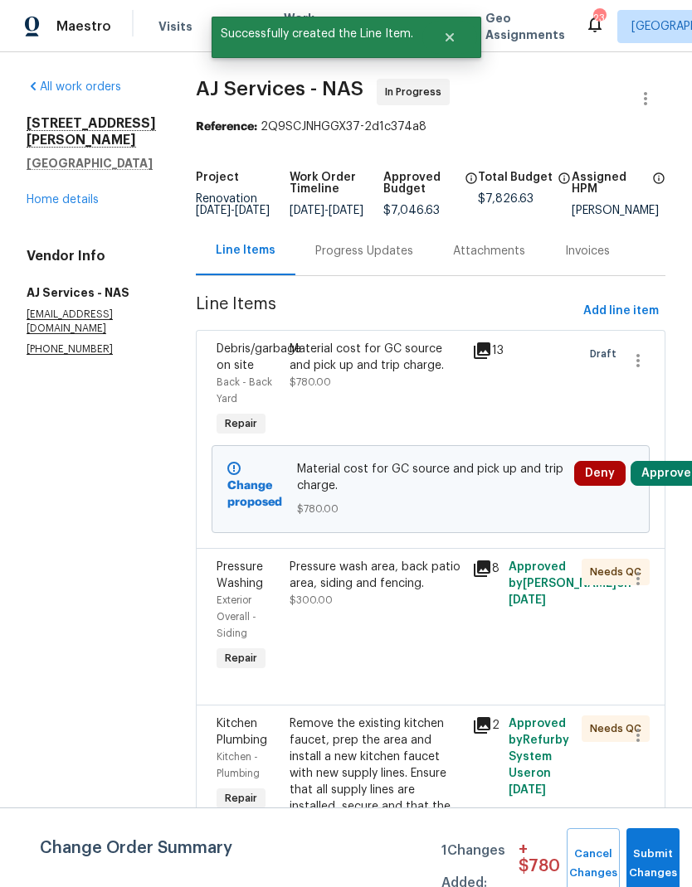
click at [362, 273] on div "Progress Updates" at bounding box center [364, 250] width 138 height 49
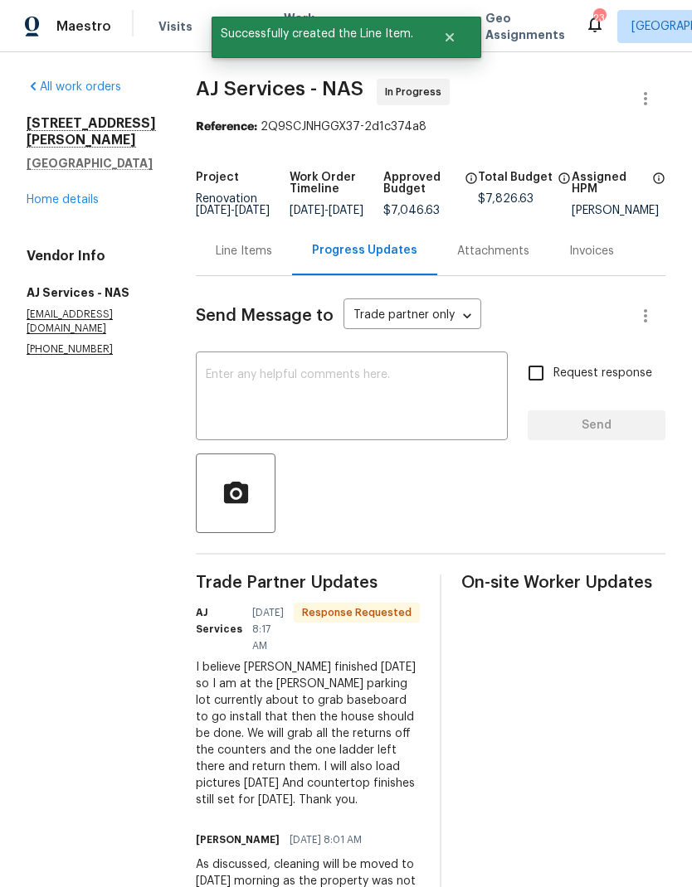
click at [270, 413] on textarea at bounding box center [352, 398] width 292 height 58
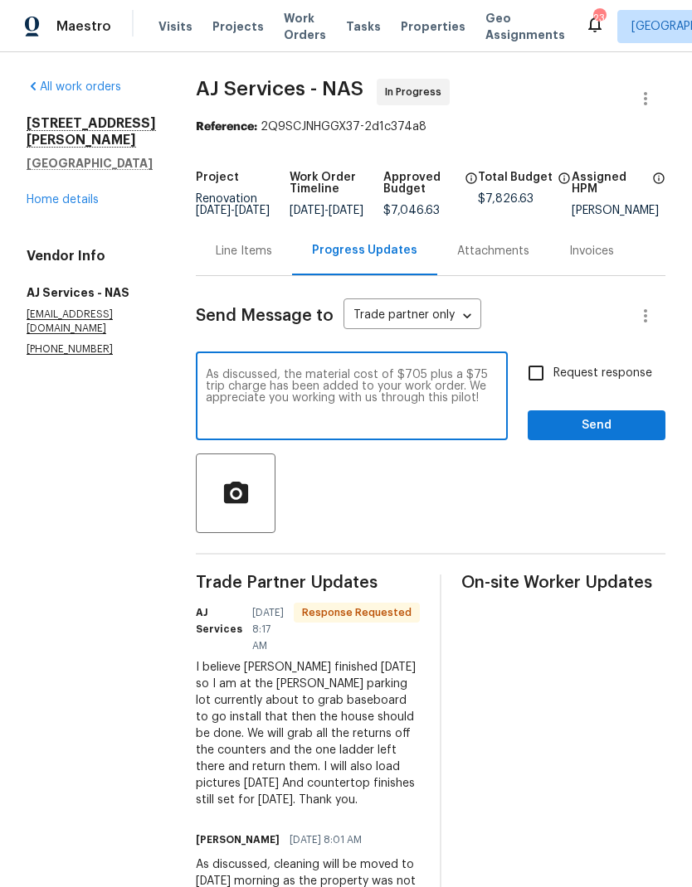
type textarea "As discussed, the material cost of $705 plus a $75 trip charge has been added t…"
click at [367, 493] on div at bounding box center [430, 494] width 469 height 80
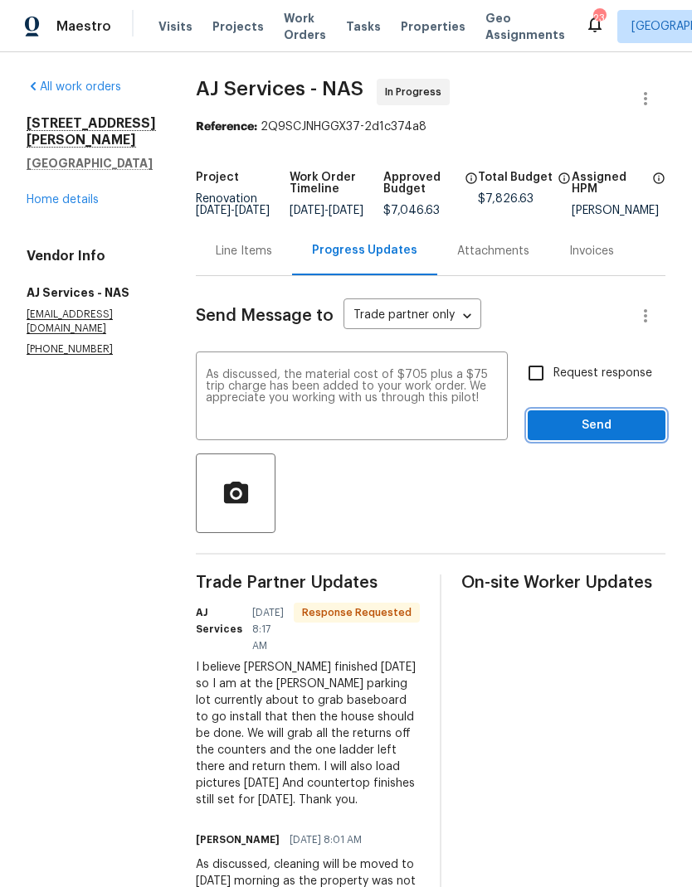
click at [552, 433] on span "Send" at bounding box center [596, 425] width 111 height 21
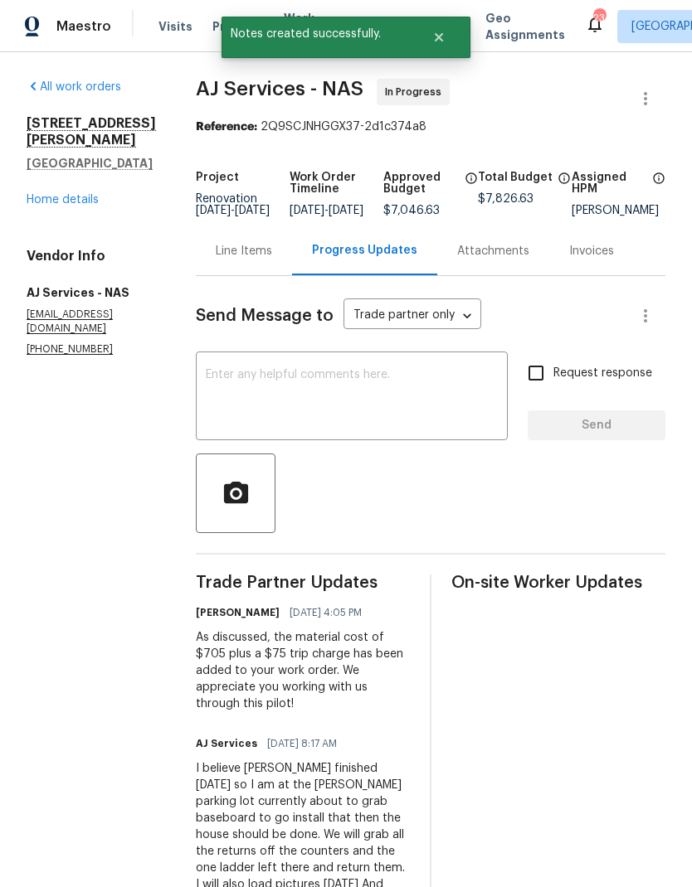
click at [236, 252] on div "Line Items" at bounding box center [244, 250] width 96 height 49
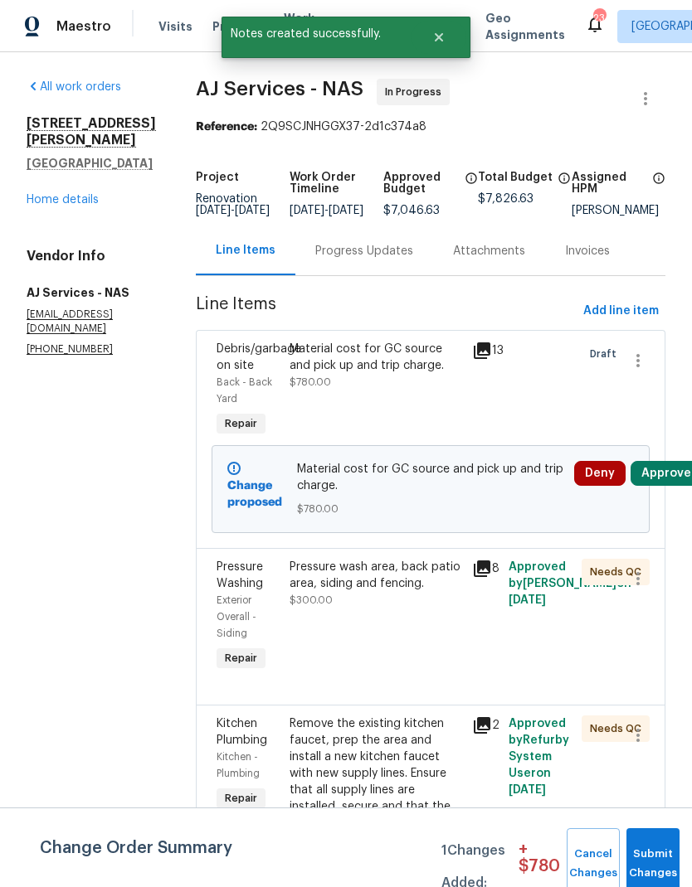
click at [654, 853] on button "Submit Changes" at bounding box center [652, 863] width 53 height 71
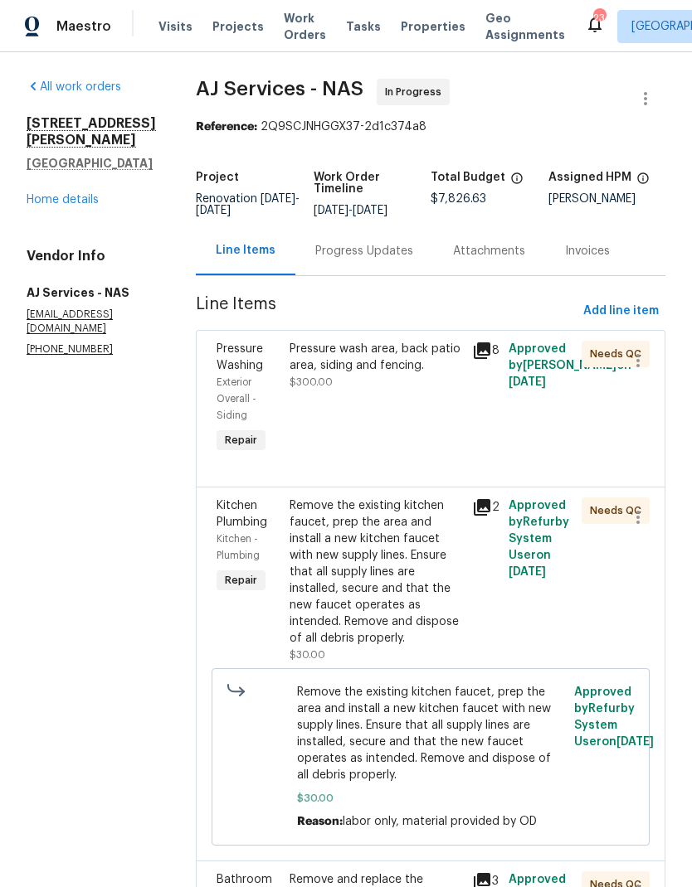
click at [357, 260] on div "Progress Updates" at bounding box center [364, 251] width 98 height 17
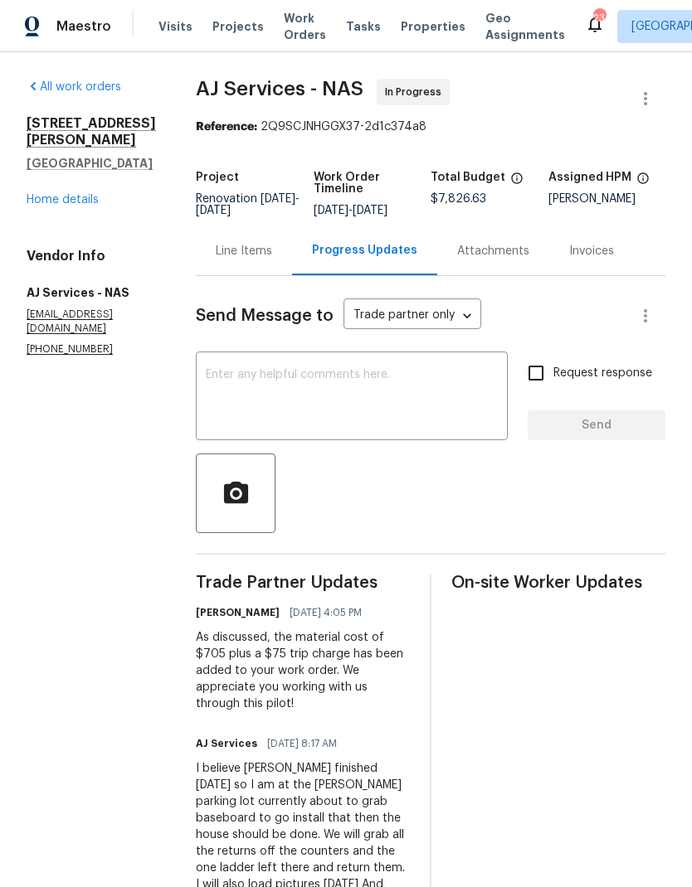
click at [234, 260] on div "Line Items" at bounding box center [244, 251] width 56 height 17
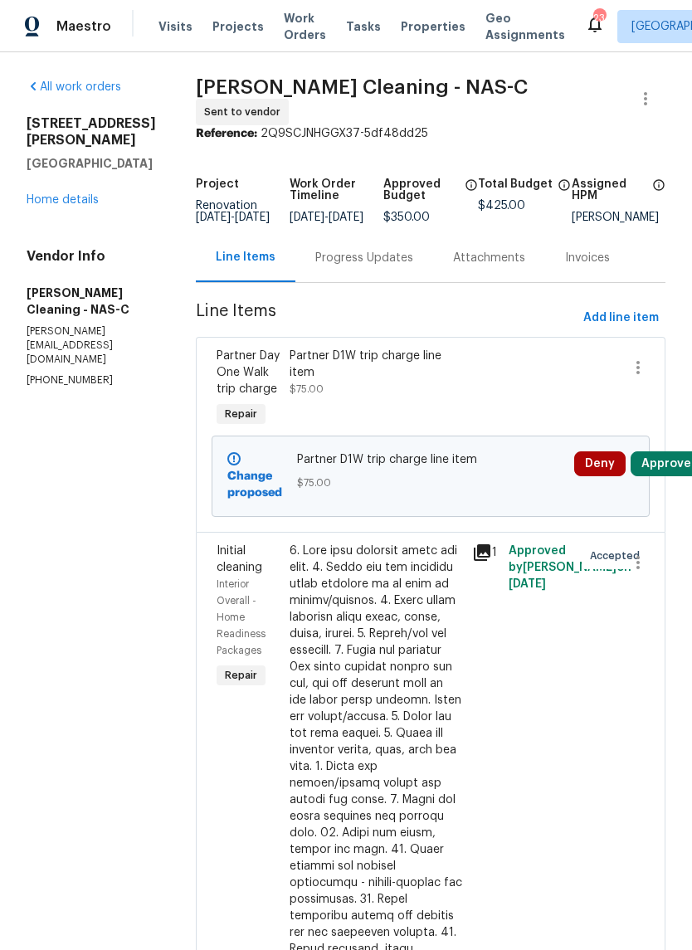
click at [176, 22] on span "Visits" at bounding box center [175, 26] width 34 height 17
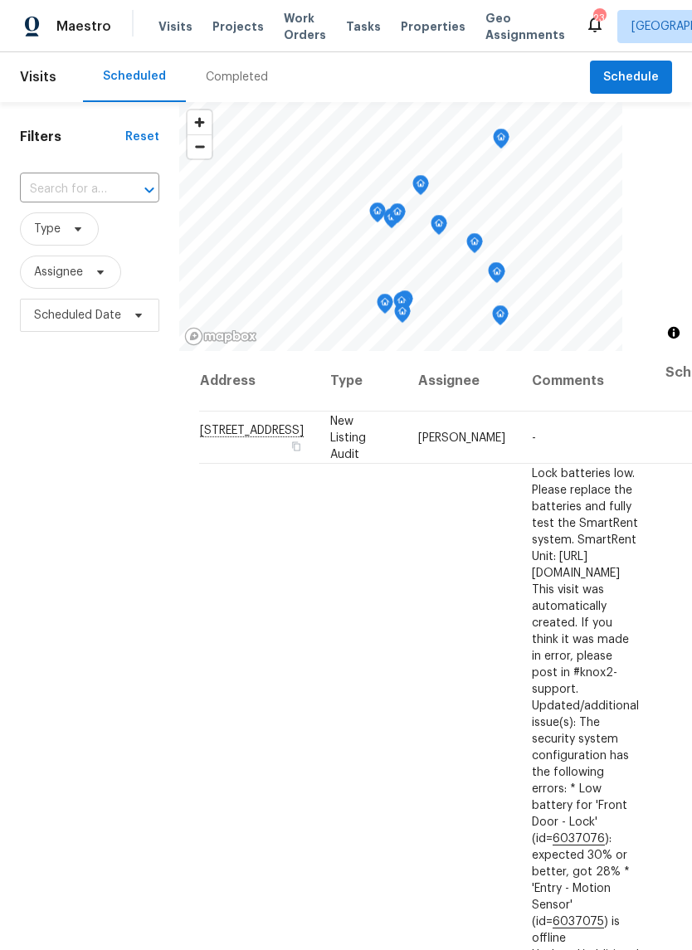
click at [81, 197] on input "text" at bounding box center [66, 190] width 93 height 26
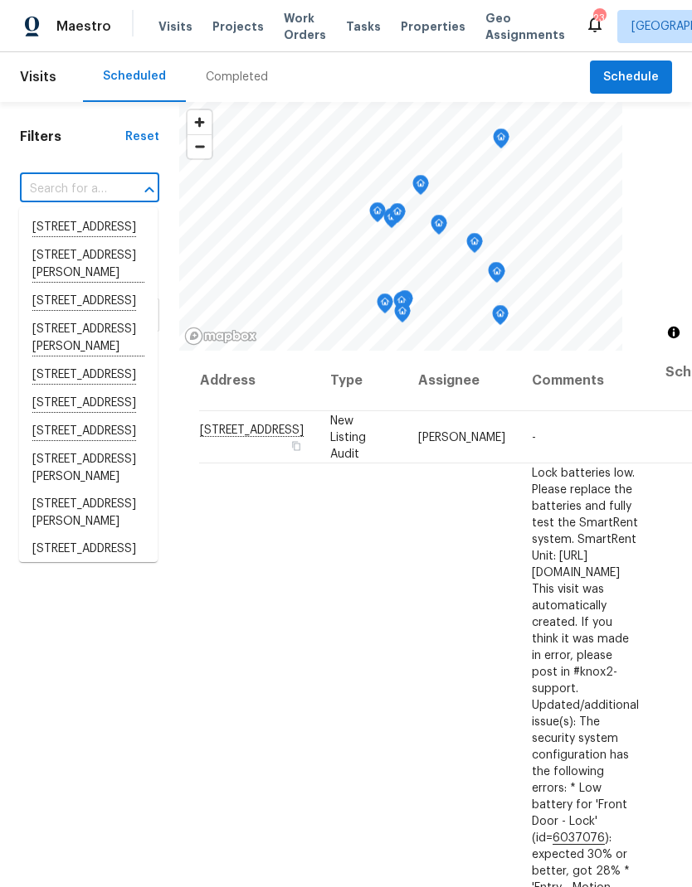
click at [59, 185] on input "text" at bounding box center [66, 190] width 93 height 26
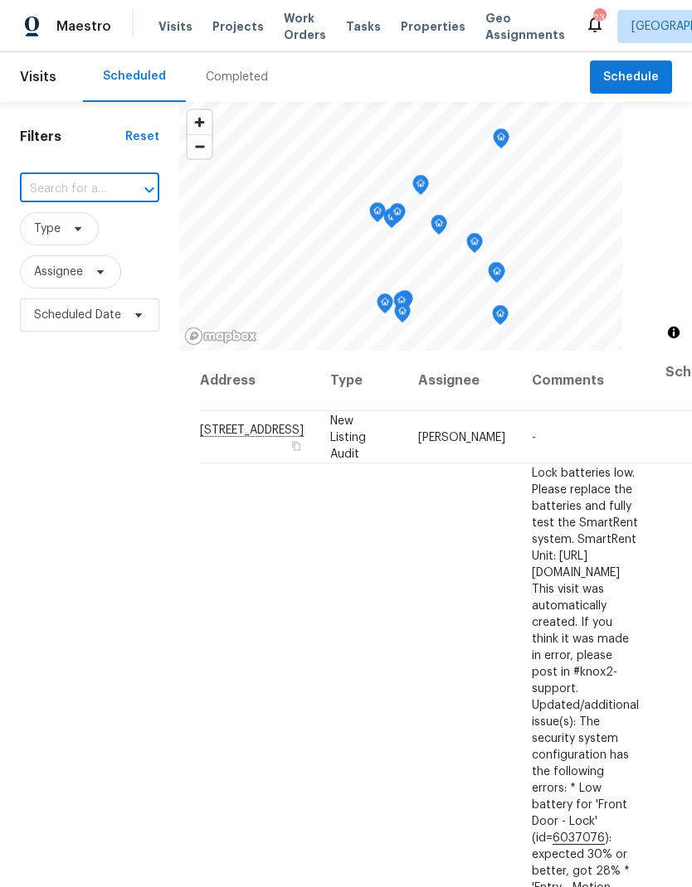
paste input "4104 Woodway Ln, Hermitage, TN 37076"
type input "4104 Woodway Ln, Hermitage, TN 37076"
click at [59, 241] on li "4104 Woodway Ln, Hermitage, TN 37076" at bounding box center [88, 227] width 138 height 27
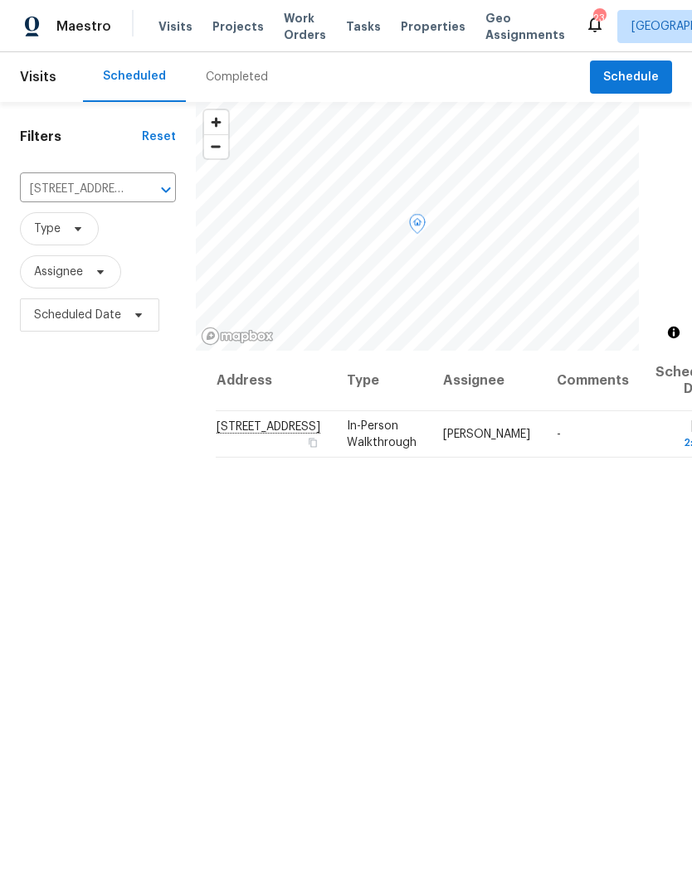
click at [0, 0] on icon at bounding box center [0, 0] width 0 height 0
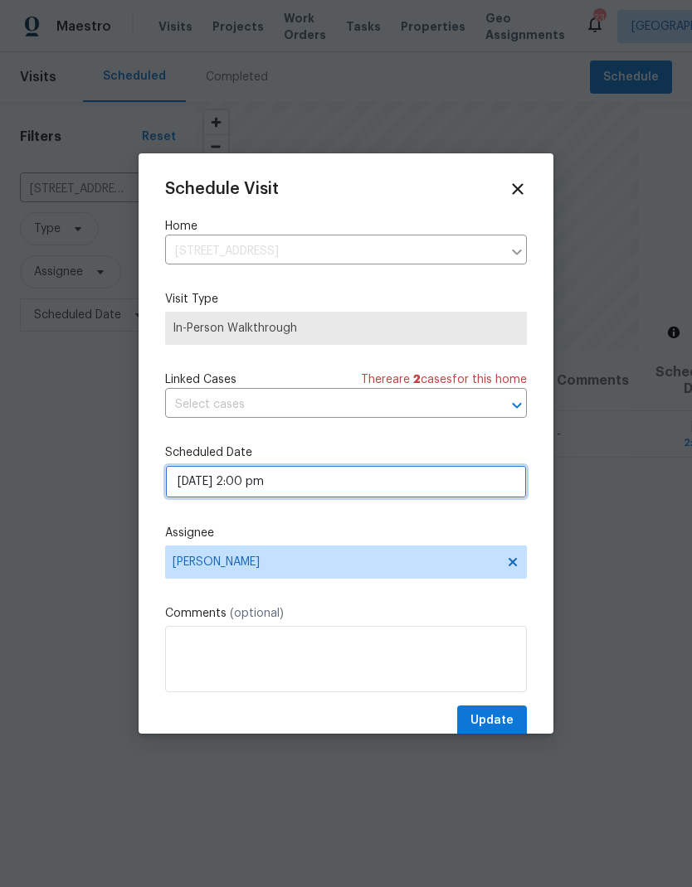
click at [222, 496] on input "08/15/2025 2:00 pm" at bounding box center [346, 481] width 362 height 33
select select "pm"
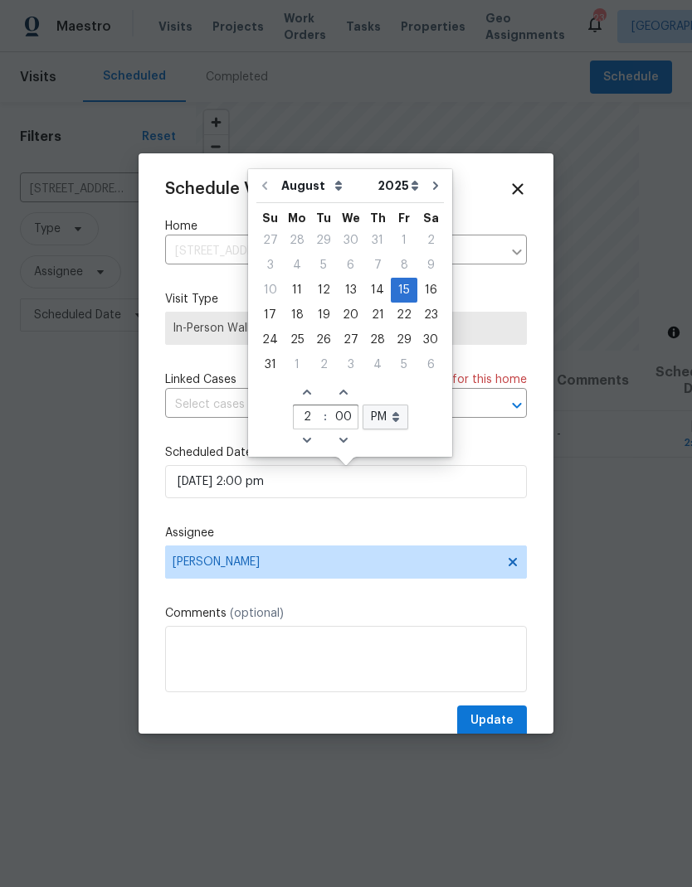
click at [208, 529] on label "Assignee" at bounding box center [346, 533] width 362 height 17
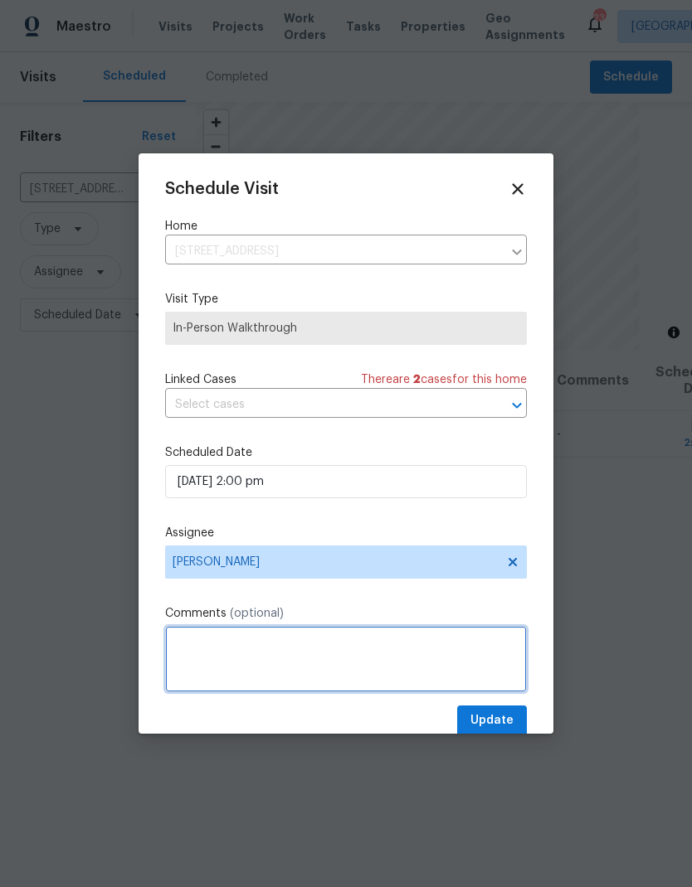
click at [191, 682] on textarea at bounding box center [346, 659] width 362 height 66
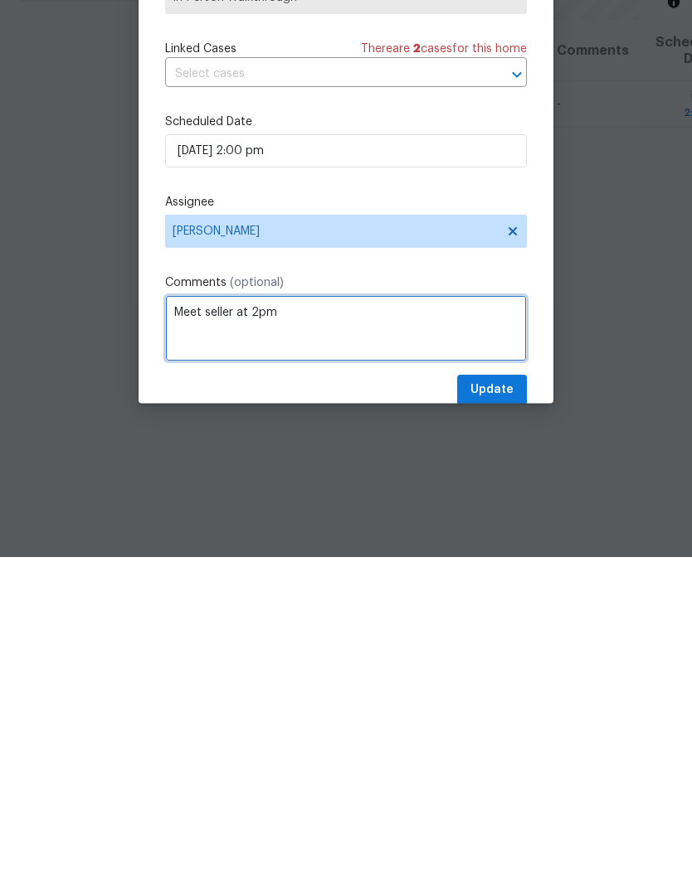
type textarea "Meet seller at 2pm"
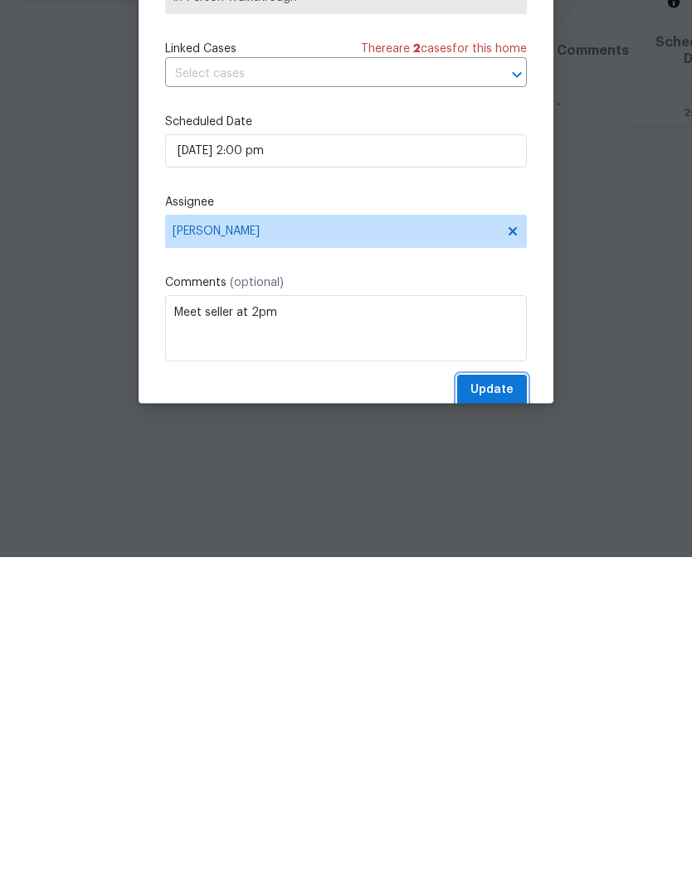
click at [503, 711] on span "Update" at bounding box center [491, 721] width 43 height 21
